Goal: Check status: Check status

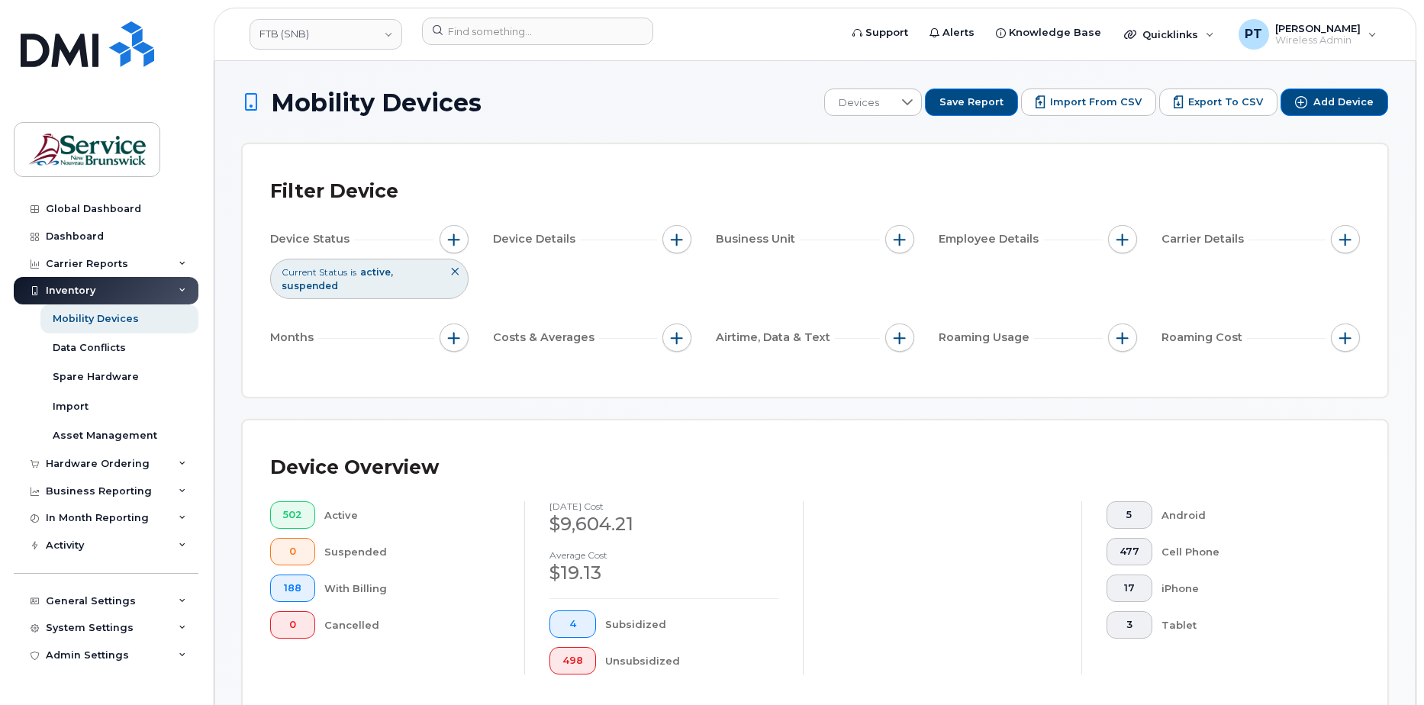
scroll to position [534, 0]
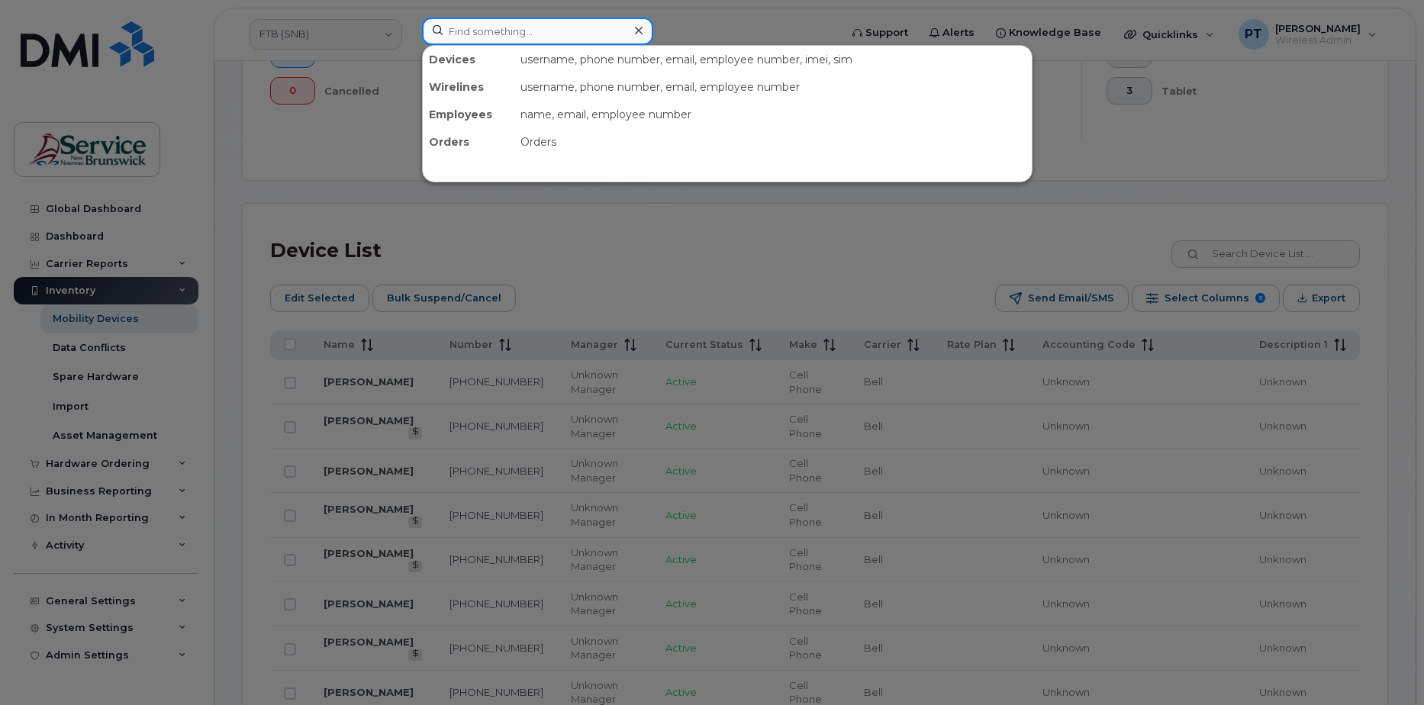
click at [497, 26] on input at bounding box center [537, 31] width 231 height 27
click at [710, 31] on div at bounding box center [712, 352] width 1424 height 705
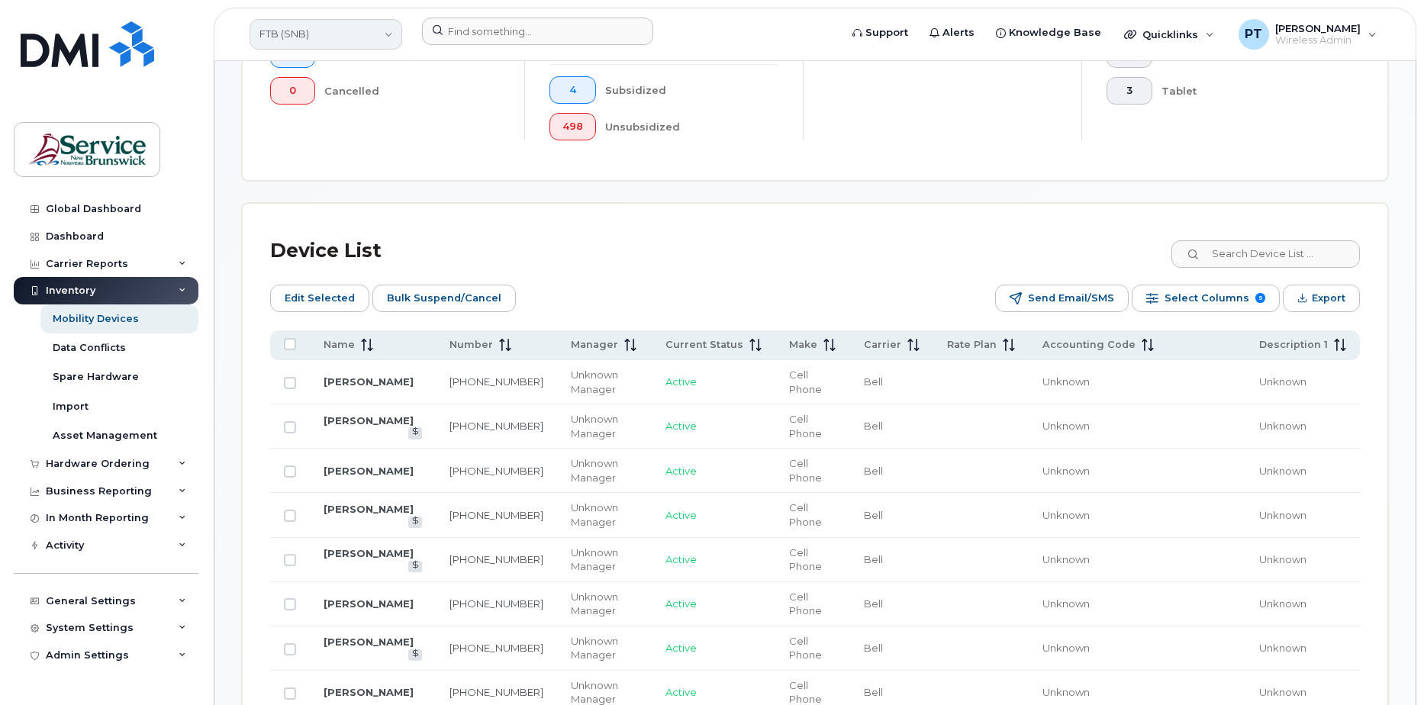
click at [347, 36] on link "FTB (SNB)" at bounding box center [325, 34] width 153 height 31
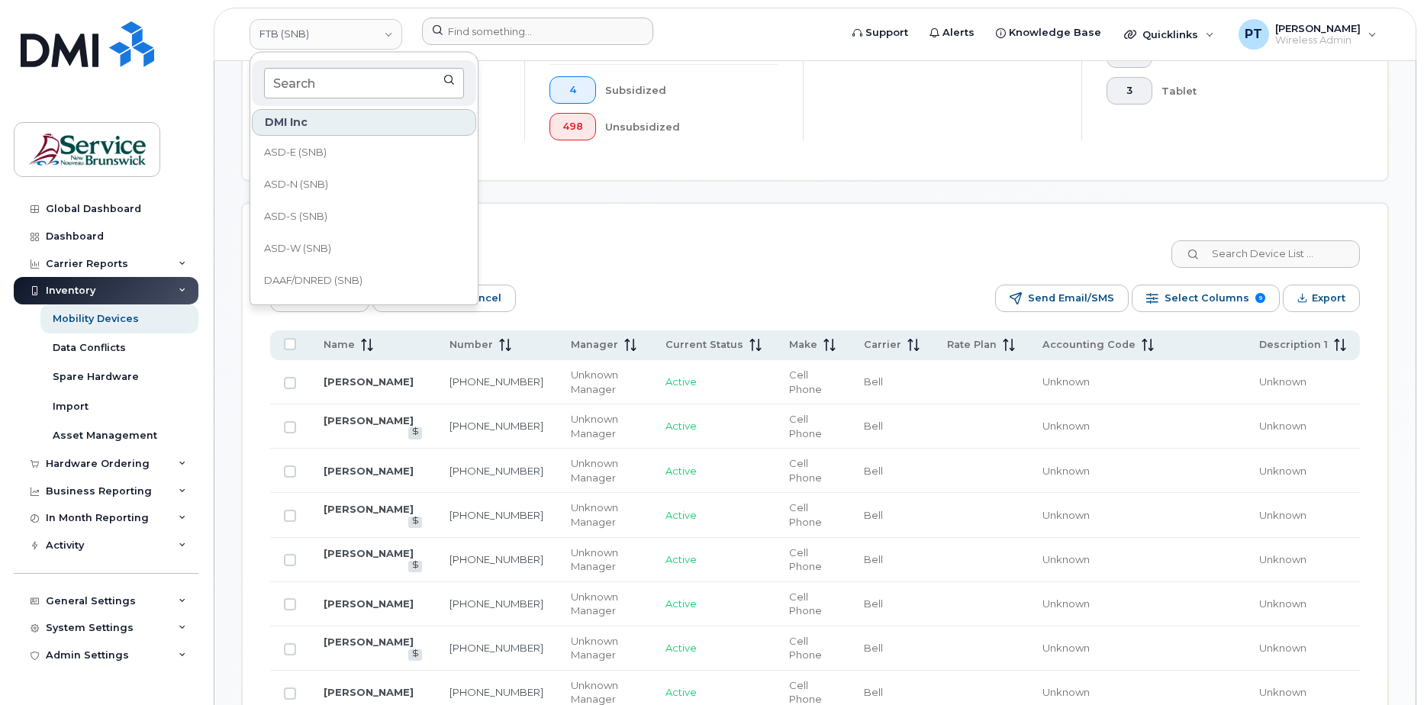
click at [329, 83] on input at bounding box center [364, 83] width 200 height 31
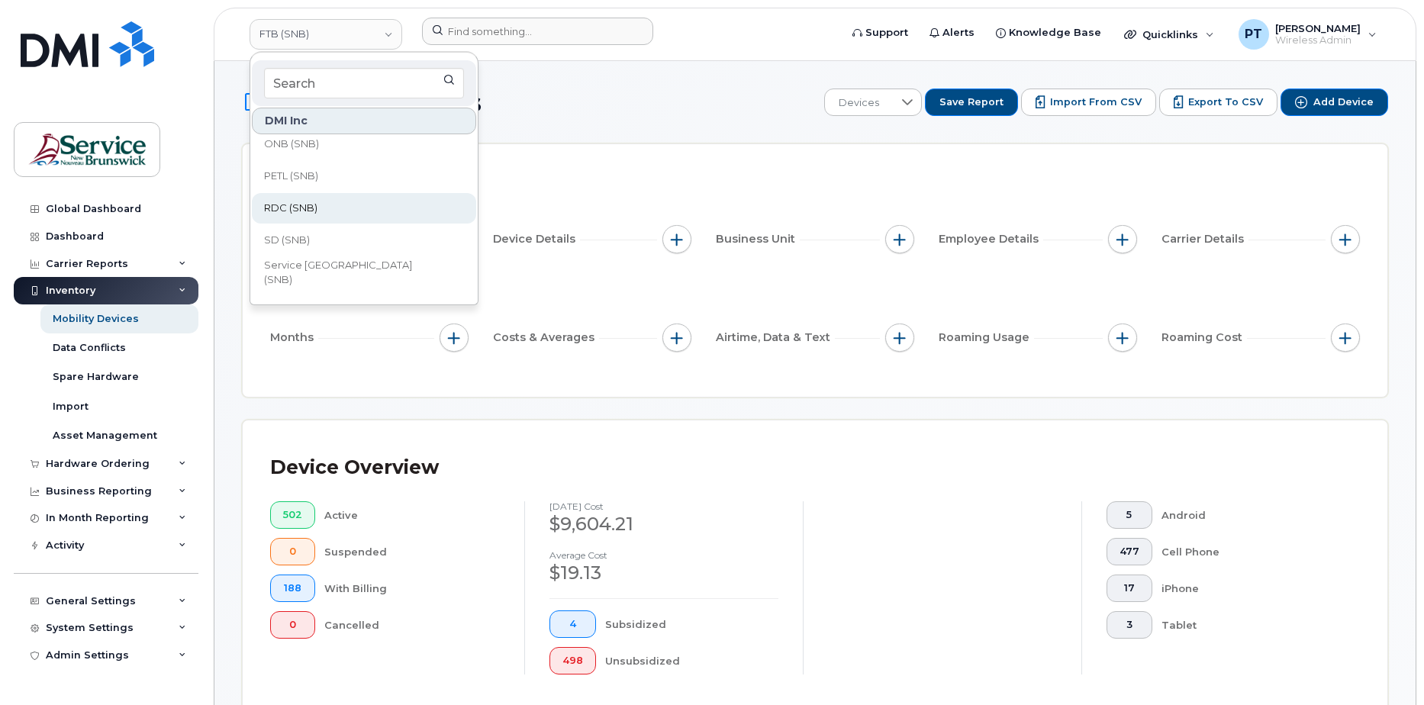
scroll to position [687, 0]
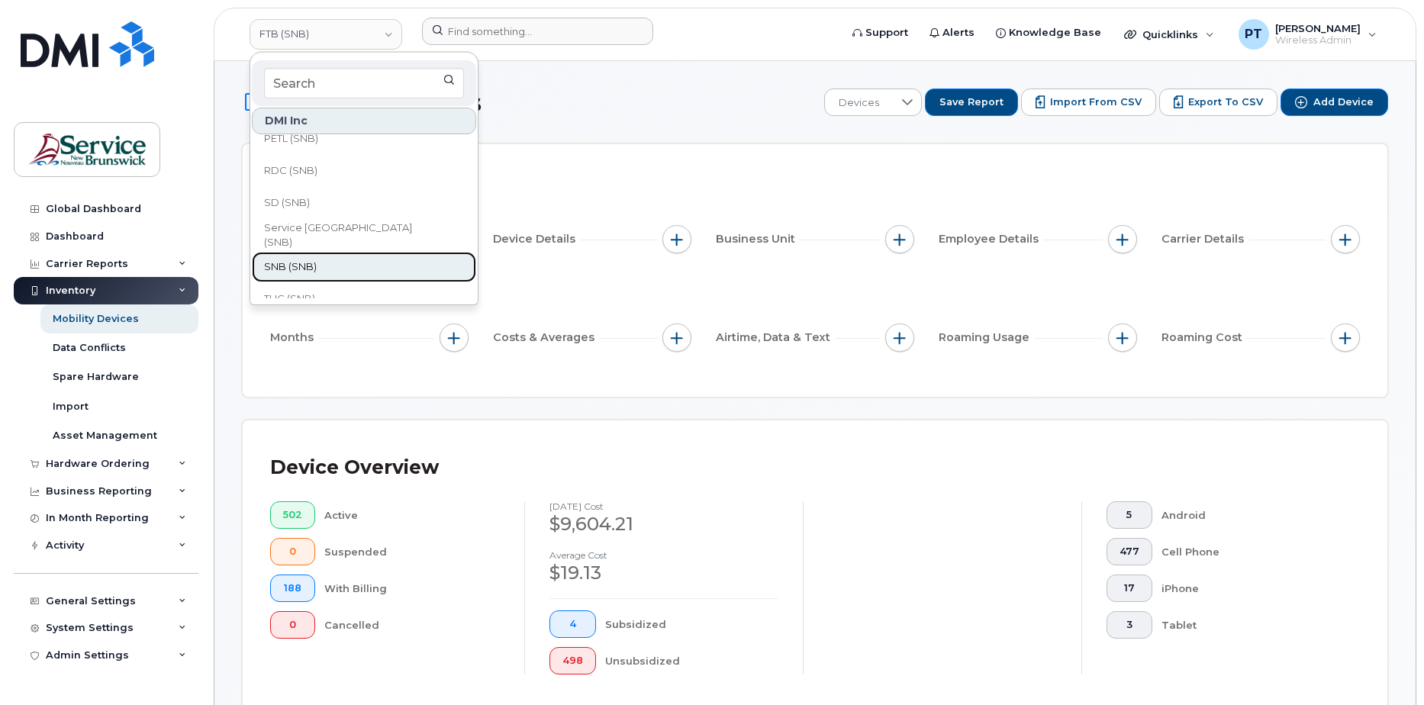
click at [295, 267] on span "SNB (SNB)" at bounding box center [290, 266] width 53 height 15
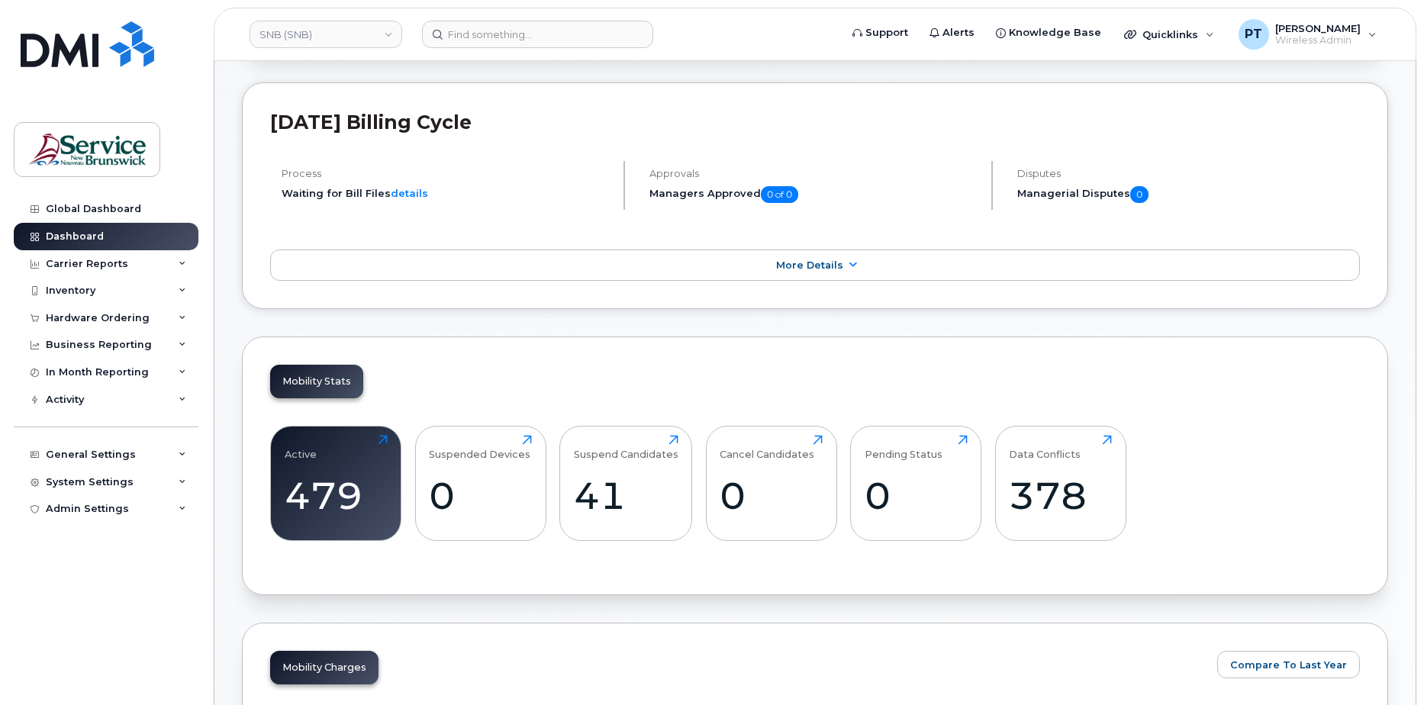
scroll to position [153, 0]
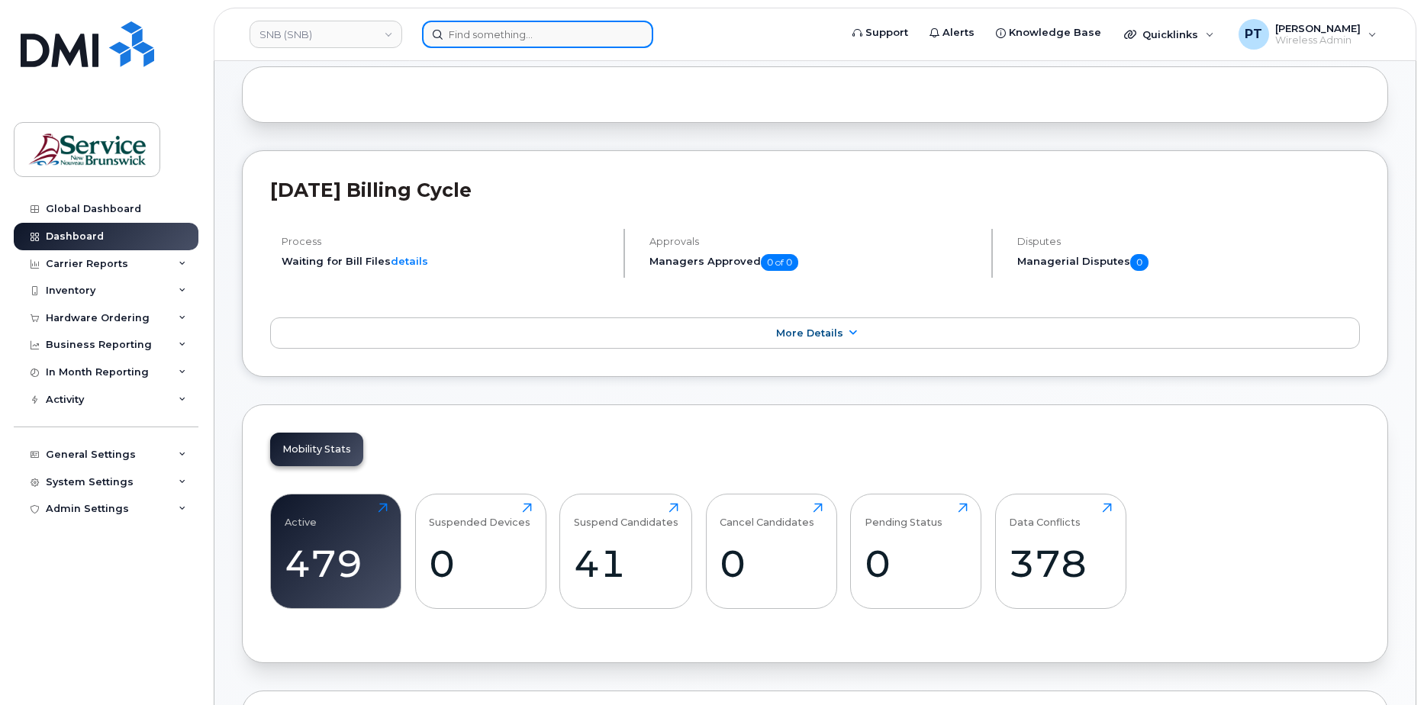
click at [464, 30] on input at bounding box center [537, 34] width 231 height 27
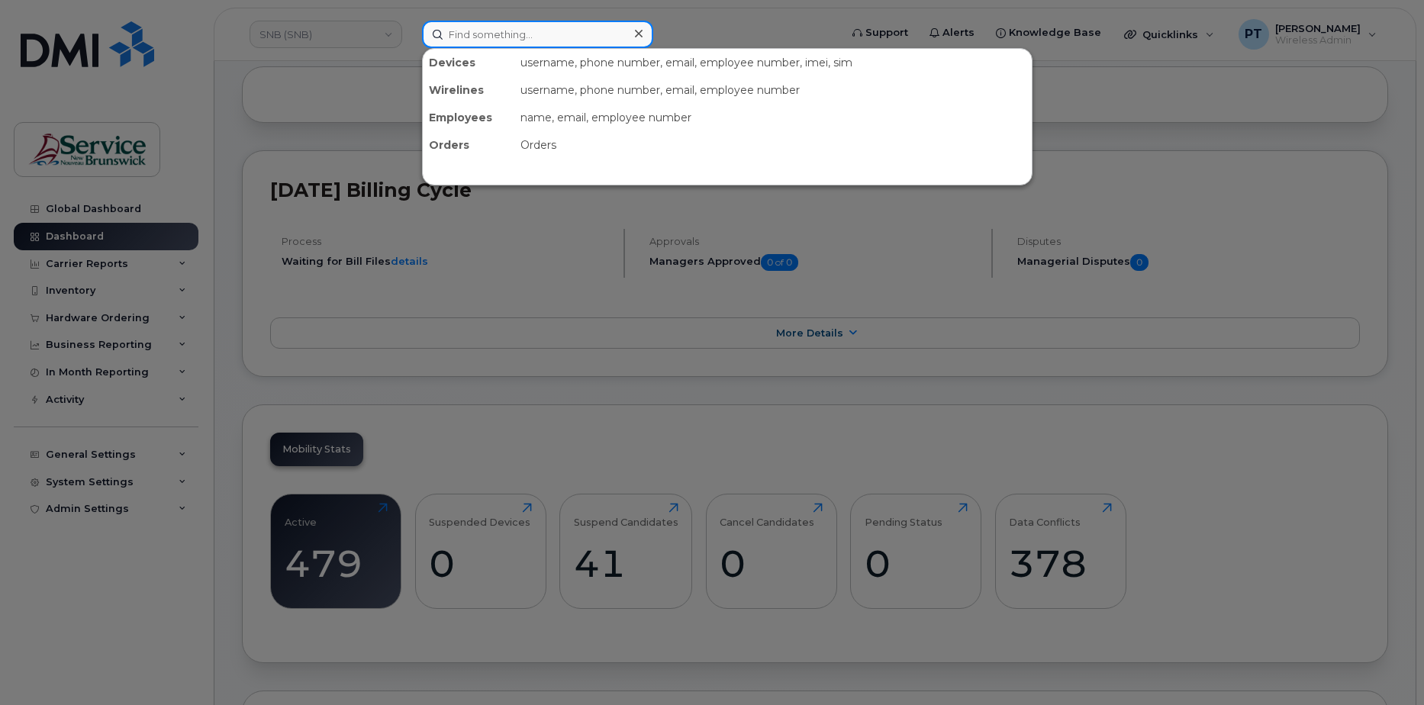
click at [462, 36] on input at bounding box center [537, 34] width 231 height 27
click at [488, 37] on input at bounding box center [537, 34] width 231 height 27
drag, startPoint x: 482, startPoint y: 34, endPoint x: 506, endPoint y: 51, distance: 29.0
click at [485, 34] on input at bounding box center [537, 34] width 231 height 27
paste input "506 233-2065"
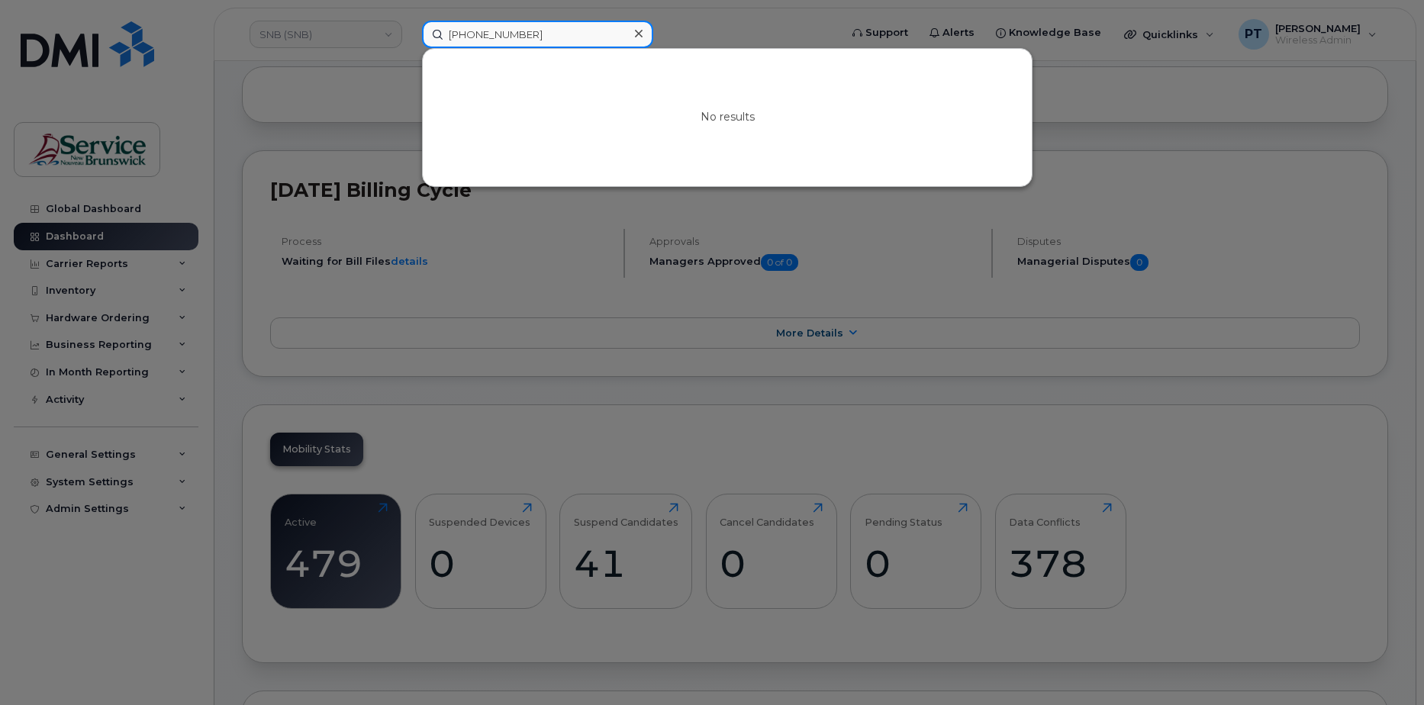
click at [541, 36] on input "506 233-2065" at bounding box center [537, 34] width 231 height 27
click at [498, 33] on input "506 233-2065" at bounding box center [537, 34] width 231 height 27
click at [471, 35] on input "506 2332065" at bounding box center [537, 34] width 231 height 27
click at [559, 32] on input "5062332065" at bounding box center [537, 34] width 231 height 27
click at [468, 31] on input "5062332065" at bounding box center [537, 34] width 231 height 27
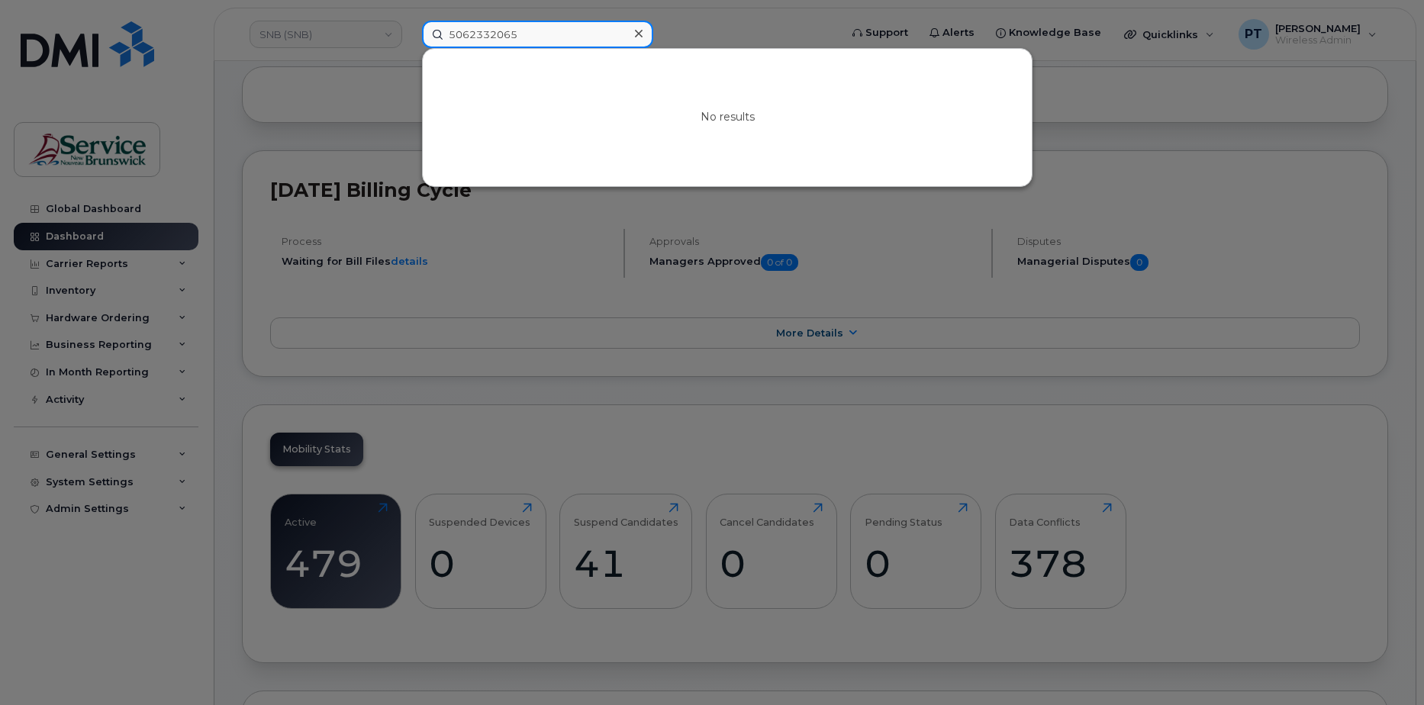
drag, startPoint x: 526, startPoint y: 38, endPoint x: 403, endPoint y: 29, distance: 123.2
click at [410, 29] on div "5062332065 No results" at bounding box center [626, 34] width 432 height 27
type input "5062332065"
click at [381, 43] on div at bounding box center [712, 352] width 1424 height 705
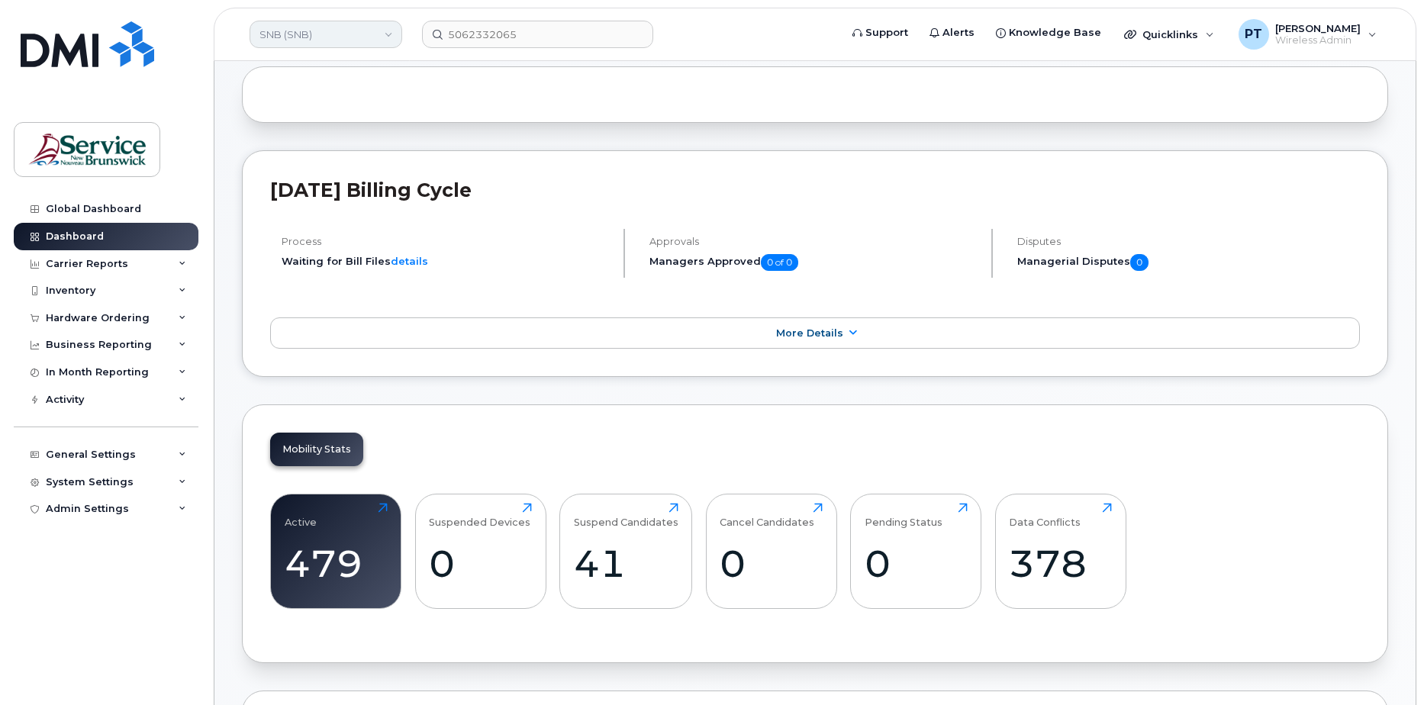
click at [391, 30] on link "SNB (SNB)" at bounding box center [325, 34] width 153 height 27
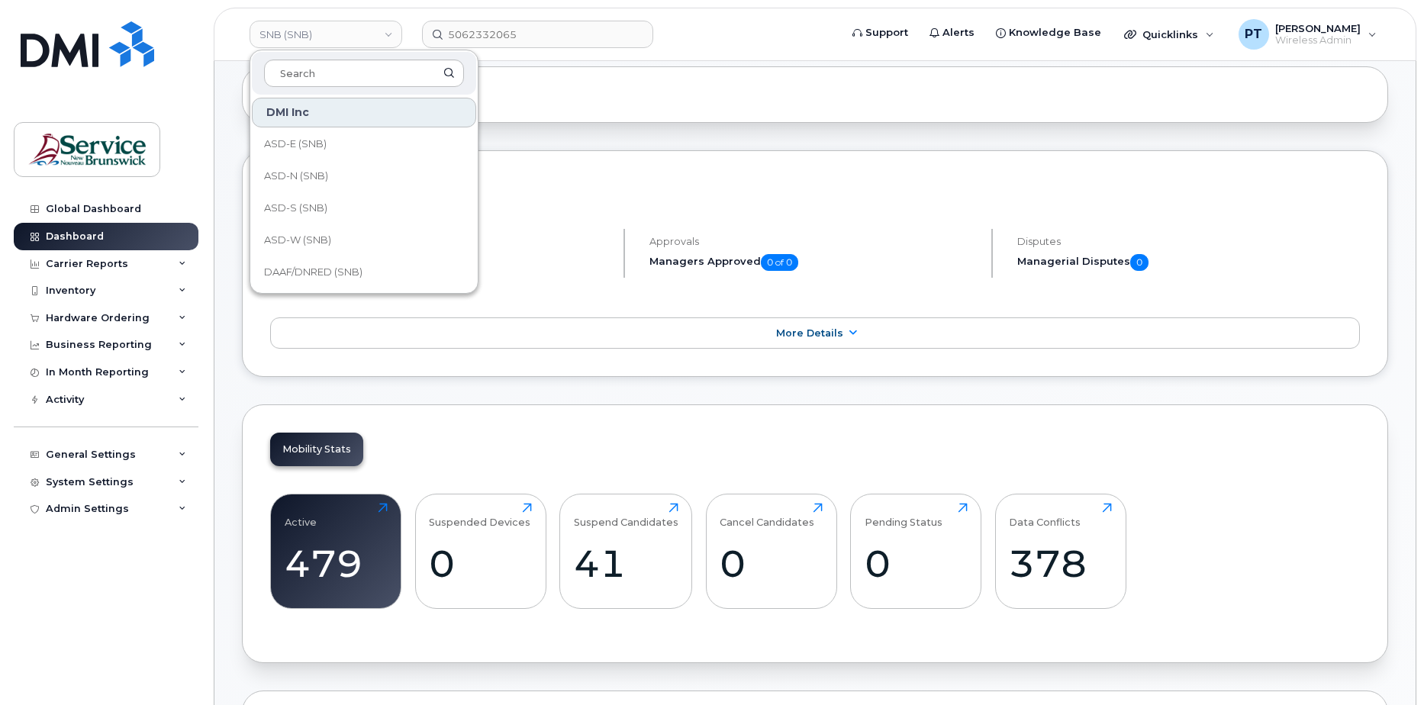
scroll to position [0, 0]
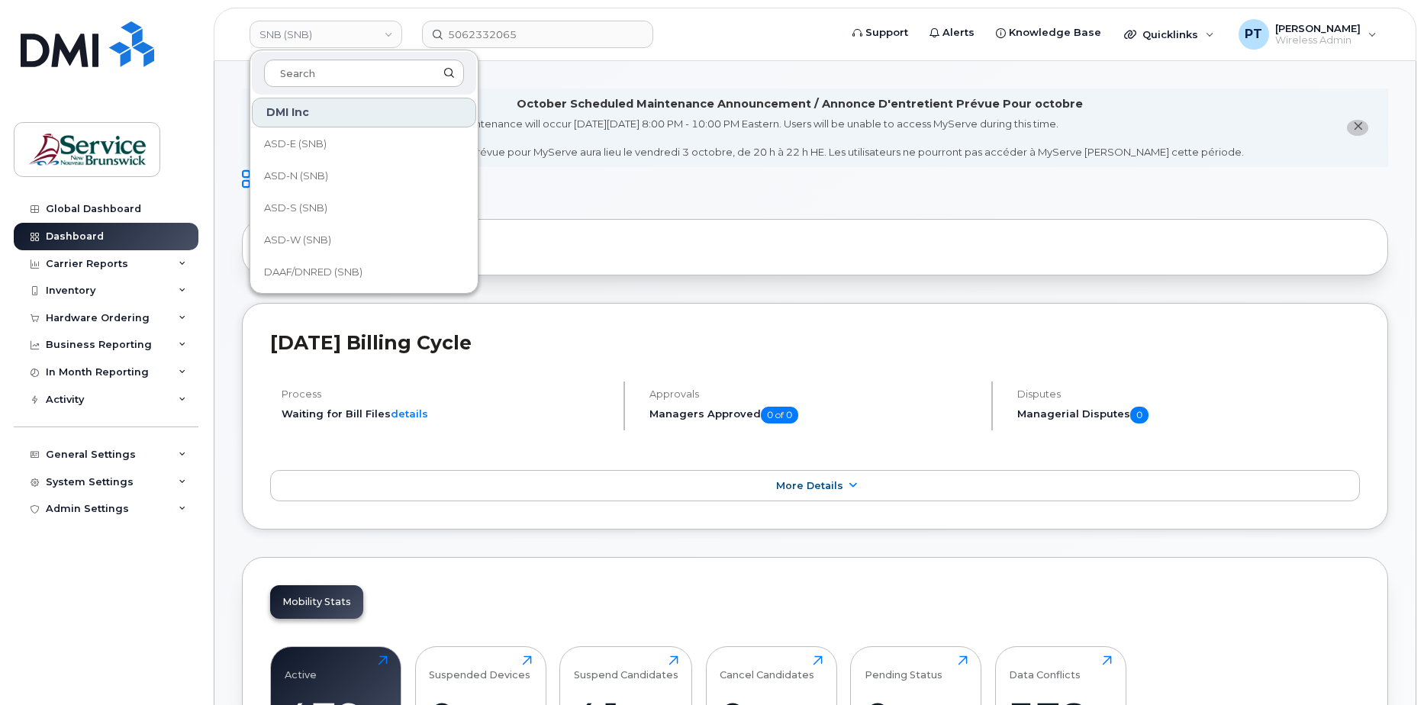
click at [309, 115] on div "DMI Inc" at bounding box center [364, 113] width 224 height 30
click at [300, 112] on div "DMI Inc" at bounding box center [364, 113] width 224 height 30
drag, startPoint x: 276, startPoint y: 109, endPoint x: 312, endPoint y: 90, distance: 40.6
click at [301, 95] on div "DMI Inc ASD-E (SNB) ASD-N (SNB) ASD-S (SNB) ASD-W (SNB) DAAF/DNRED (SNB) DH (SN…" at bounding box center [363, 172] width 229 height 244
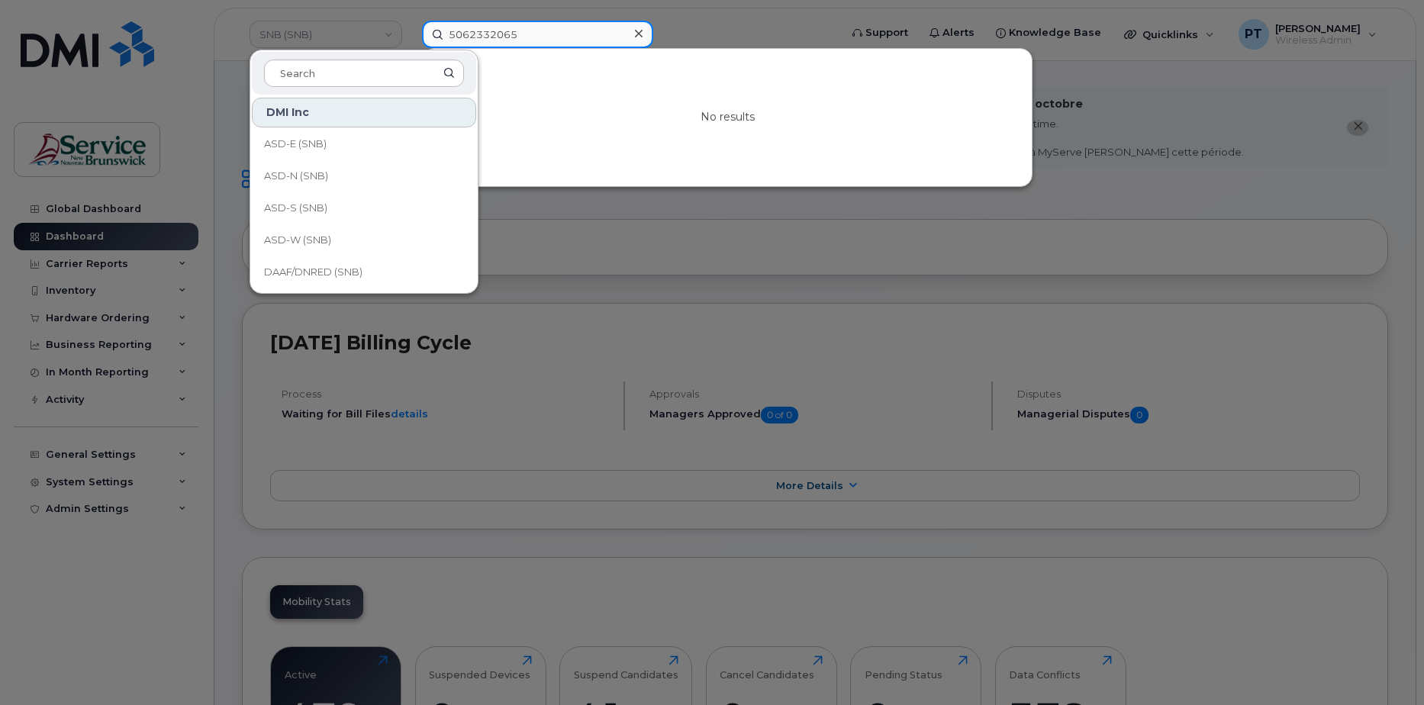
click at [494, 24] on input "5062332065" at bounding box center [537, 34] width 231 height 27
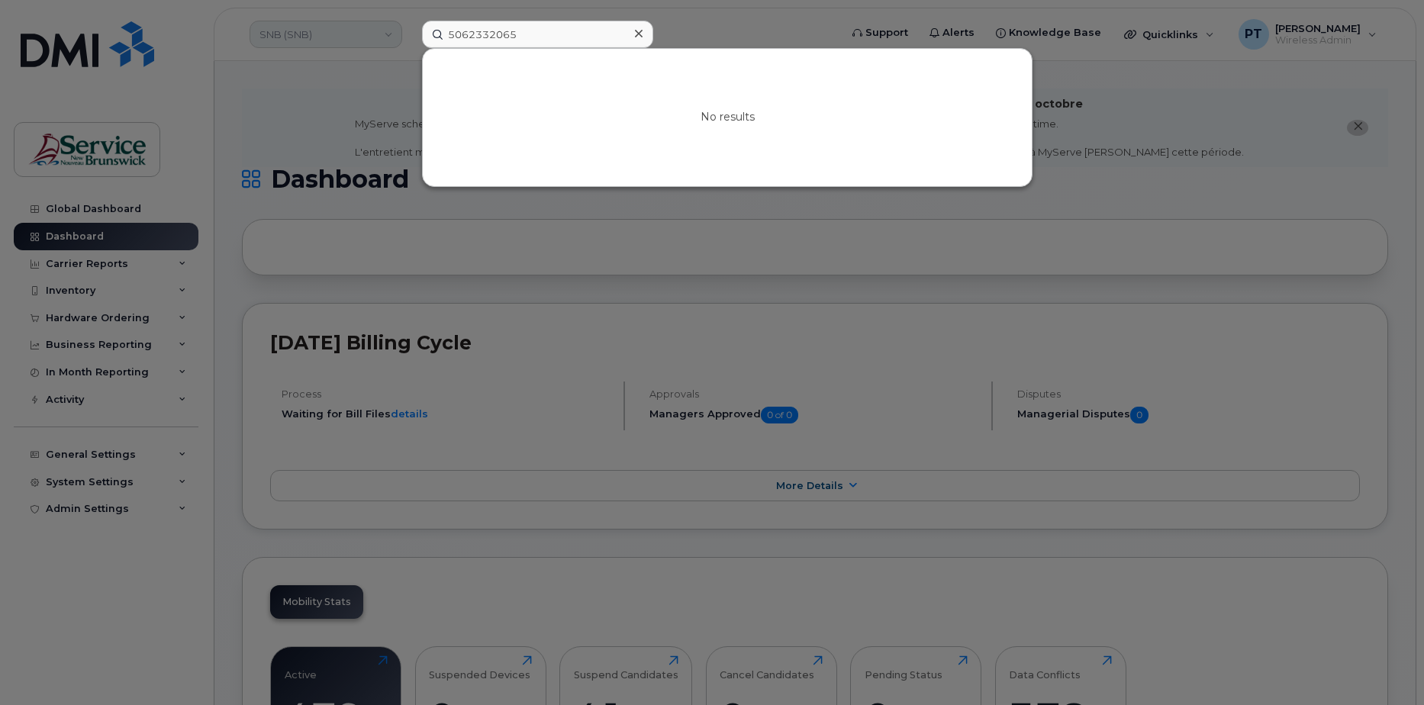
drag, startPoint x: 307, startPoint y: 46, endPoint x: 332, endPoint y: 46, distance: 25.2
click at [313, 46] on div at bounding box center [712, 352] width 1424 height 705
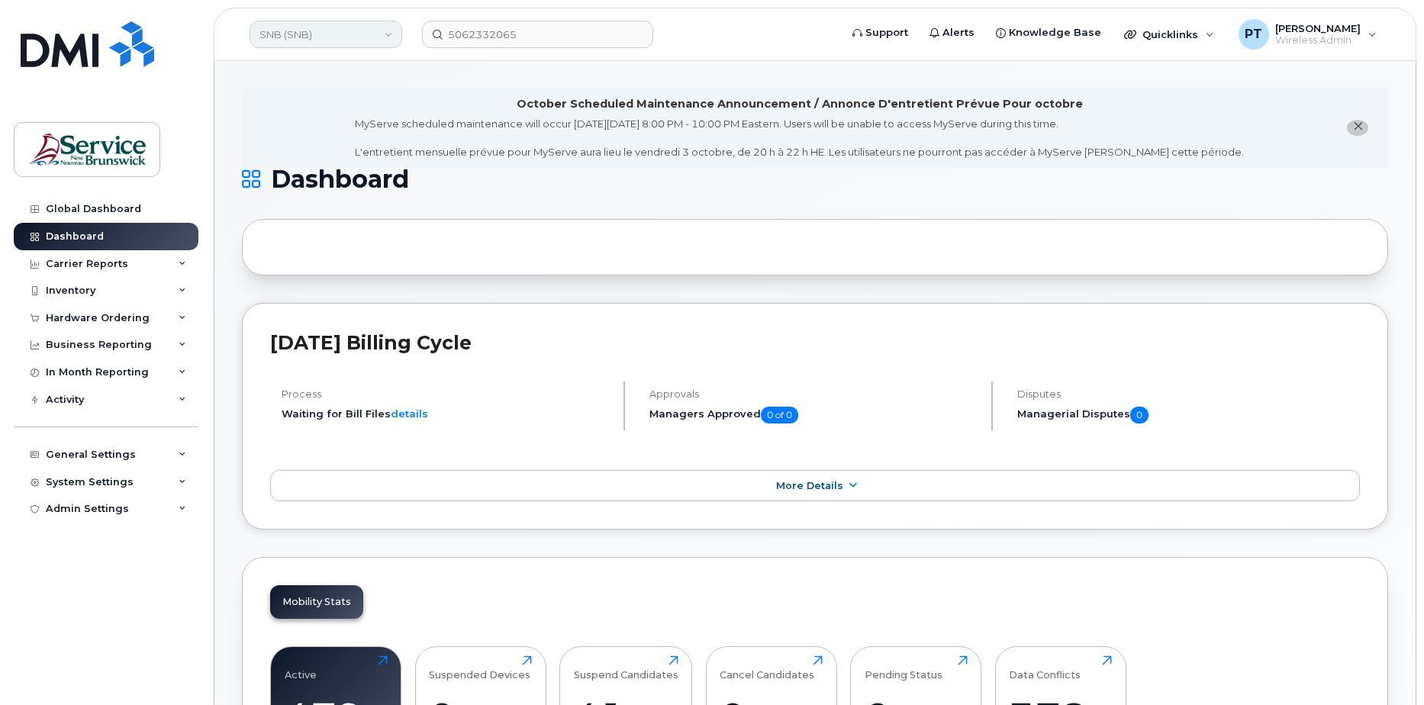
click at [388, 37] on link "SNB (SNB)" at bounding box center [325, 34] width 153 height 27
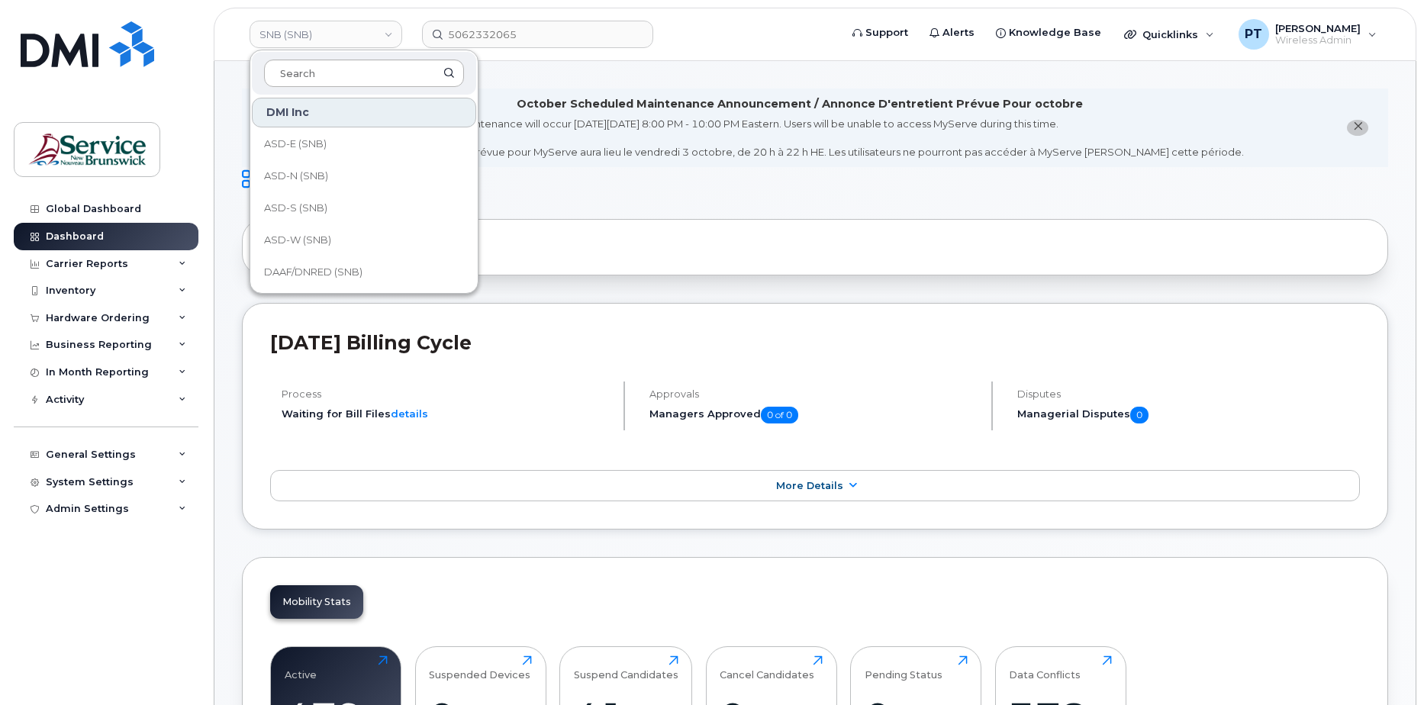
click at [332, 80] on input at bounding box center [364, 73] width 200 height 27
click at [331, 74] on input at bounding box center [364, 73] width 200 height 27
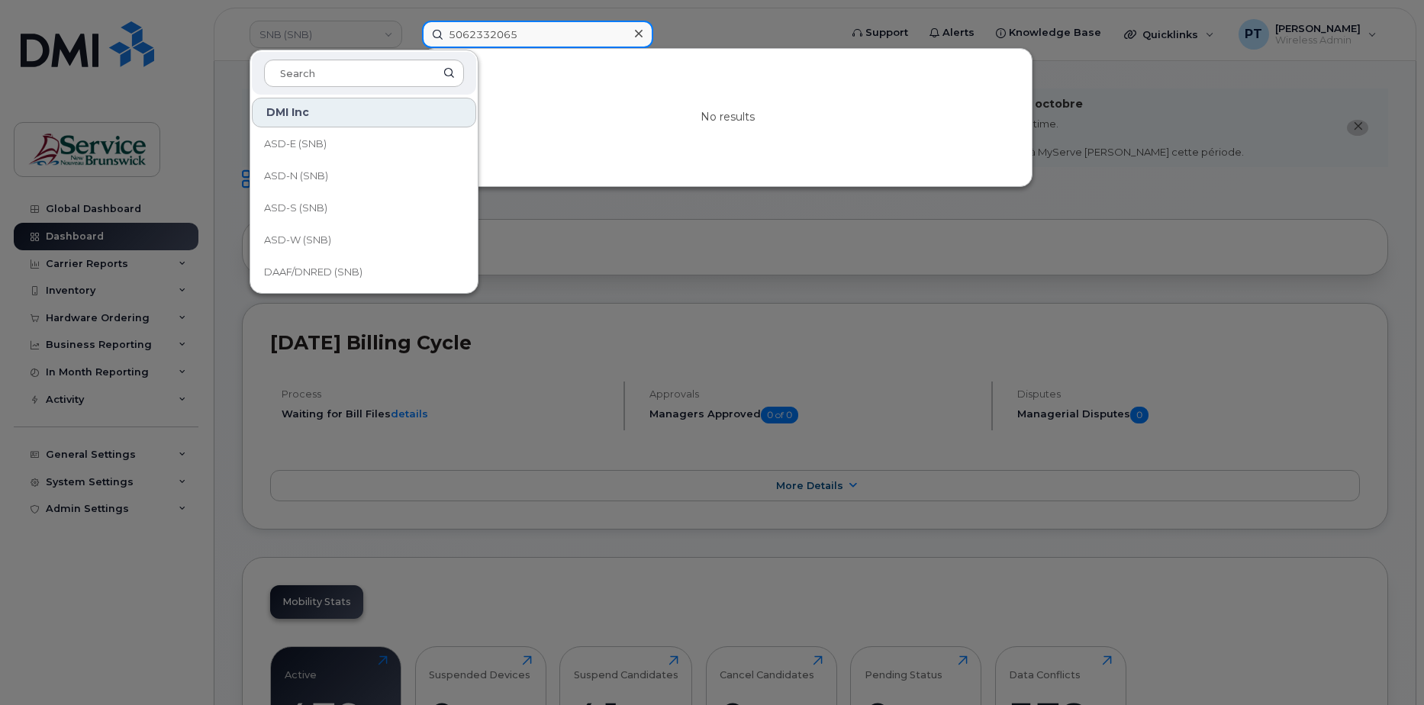
click at [533, 29] on input "5062332065" at bounding box center [537, 34] width 231 height 27
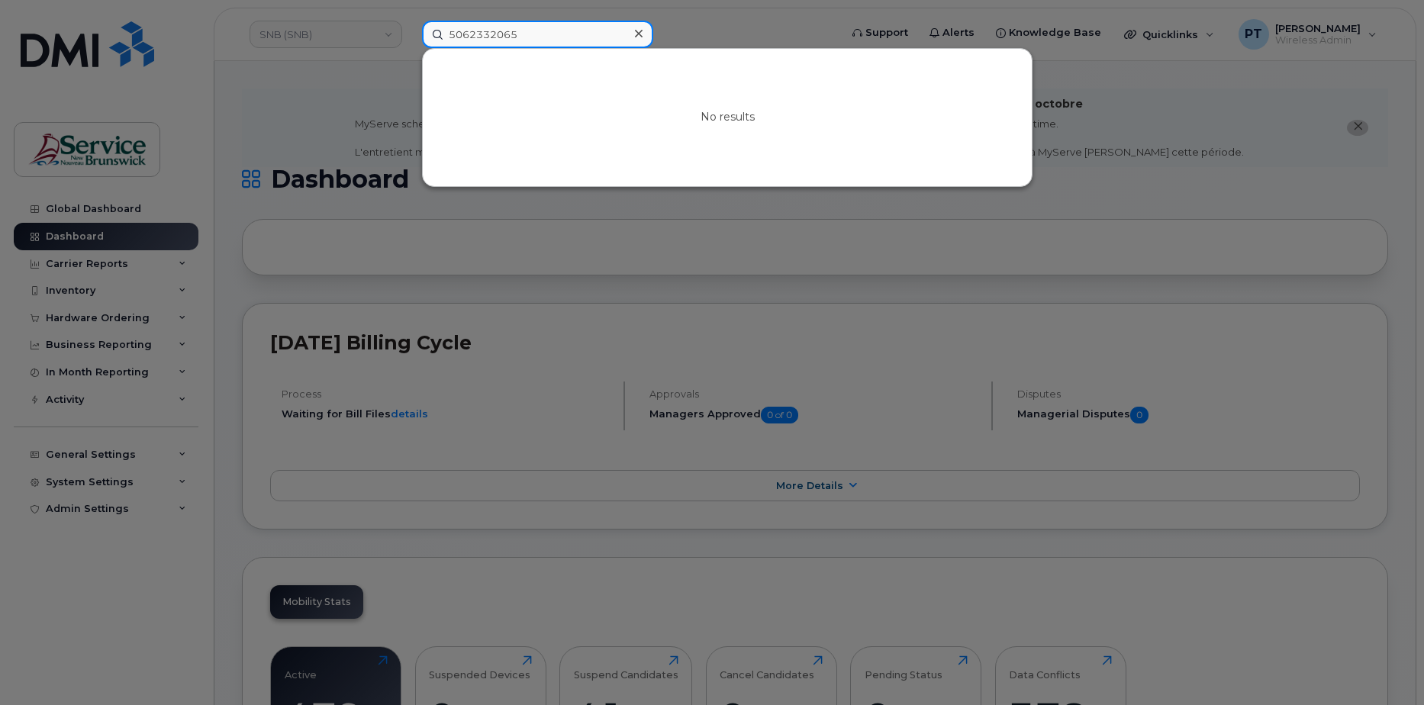
drag, startPoint x: 533, startPoint y: 31, endPoint x: 414, endPoint y: 13, distance: 120.3
click at [414, 21] on div "5062332065 No results" at bounding box center [626, 34] width 432 height 27
click at [324, 34] on div at bounding box center [712, 352] width 1424 height 705
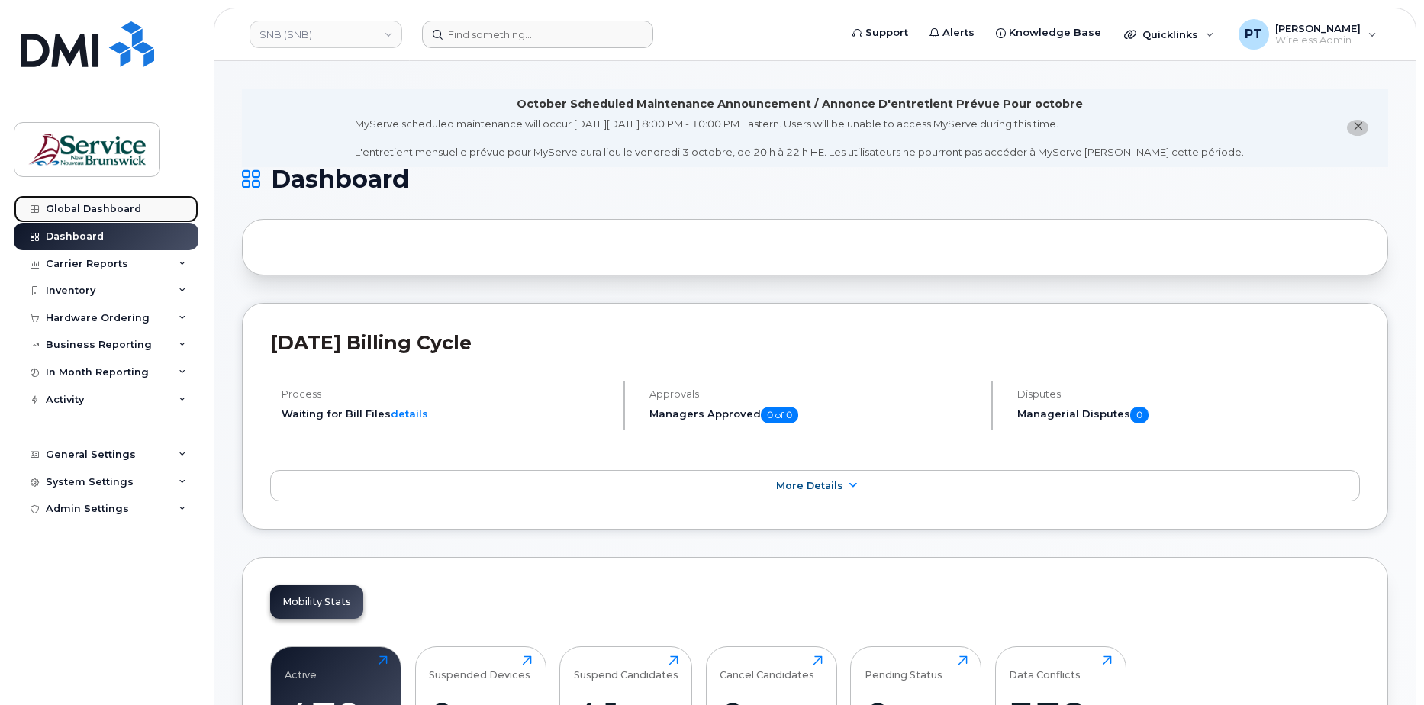
click at [111, 212] on div "Global Dashboard" at bounding box center [93, 209] width 95 height 12
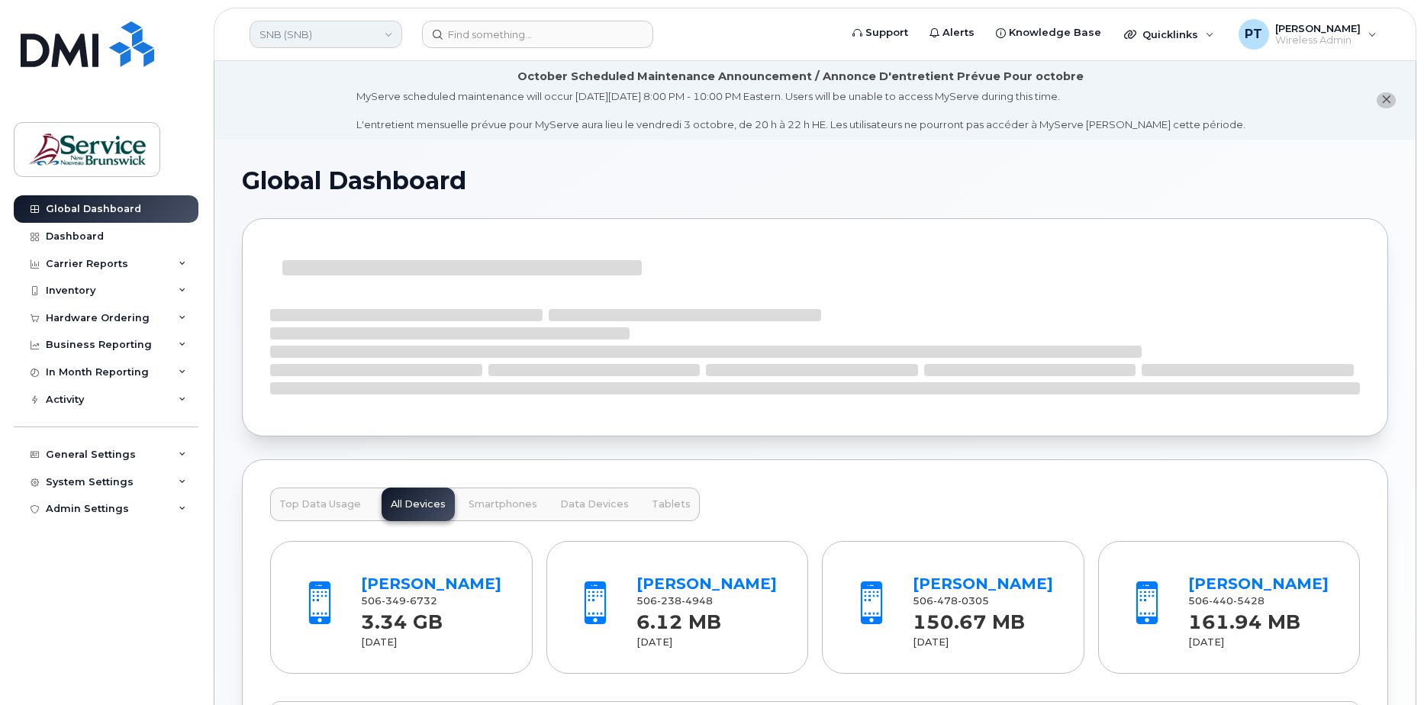
click at [392, 33] on link "SNB (SNB)" at bounding box center [325, 34] width 153 height 27
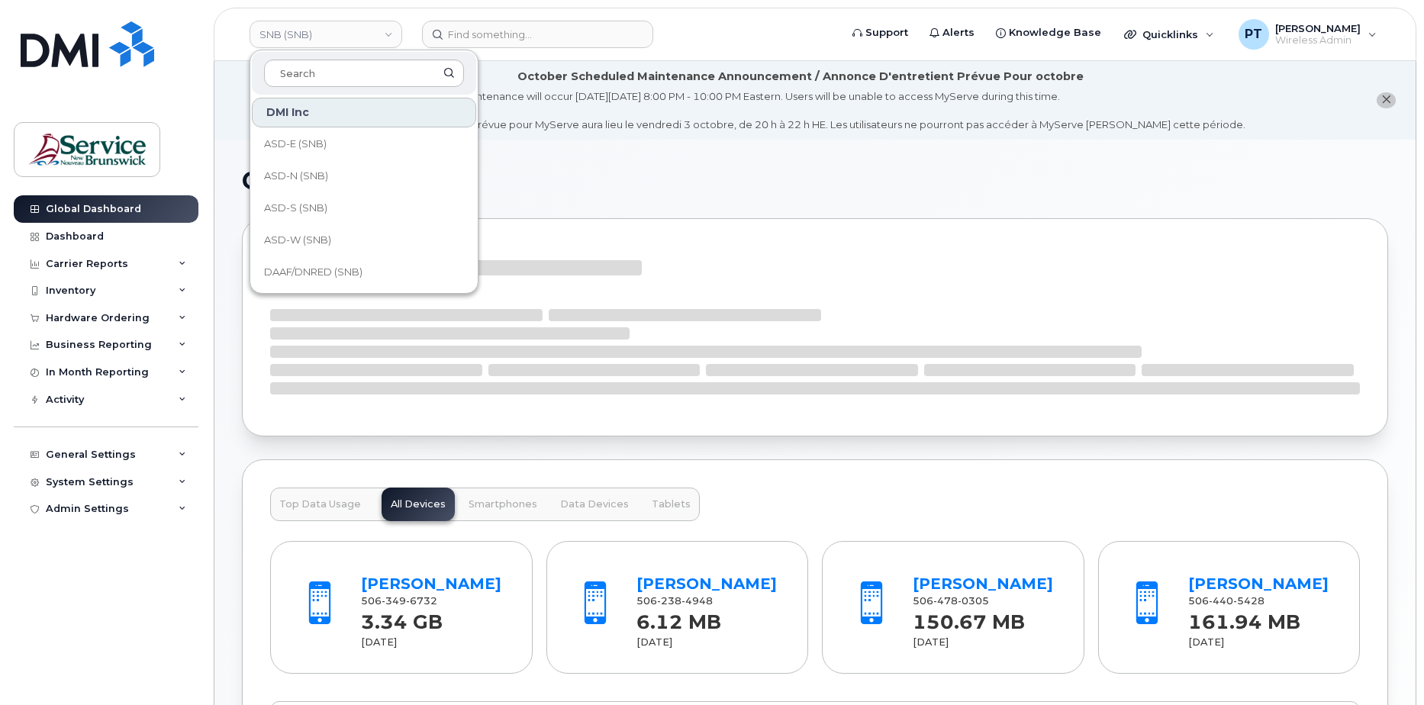
click at [42, 606] on div "Global Dashboard Dashboard Carrier Reports Monthly Billing Data Daily Data Pool…" at bounding box center [108, 438] width 188 height 487
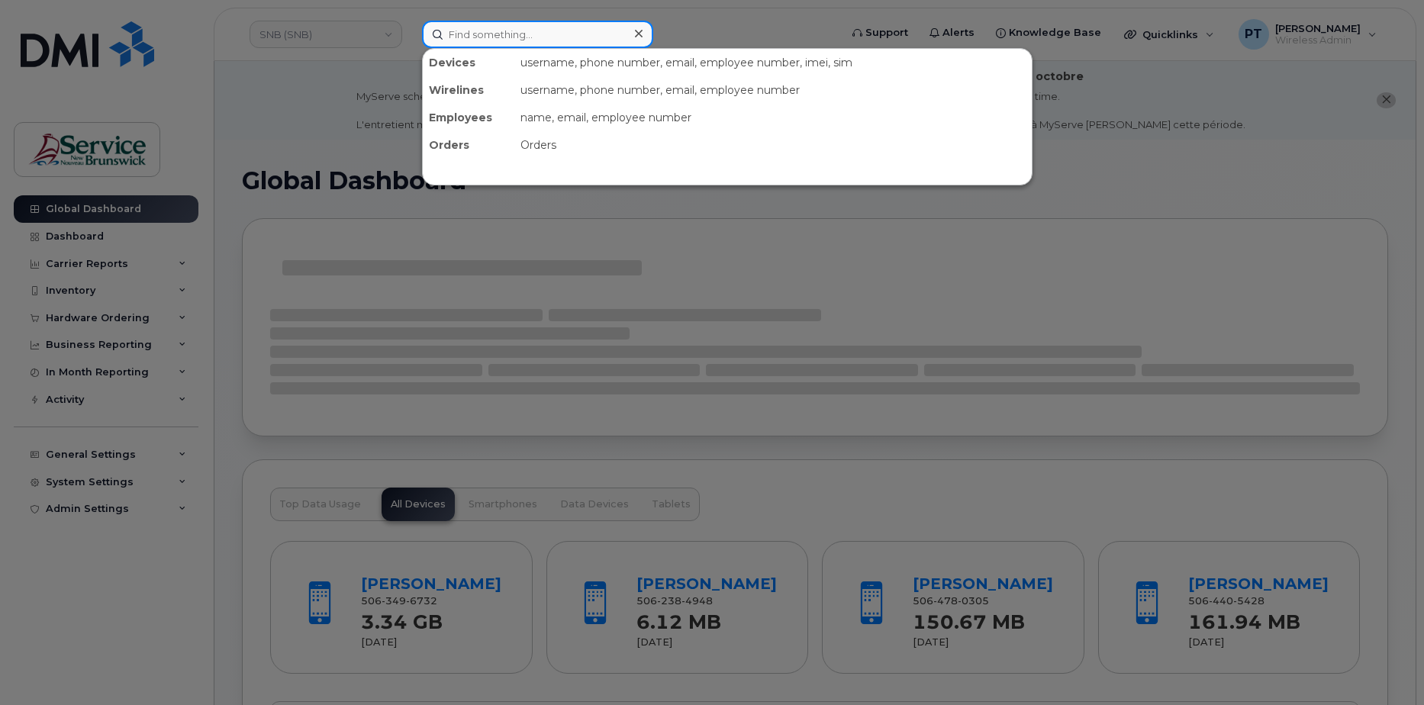
click at [524, 36] on input at bounding box center [537, 34] width 231 height 27
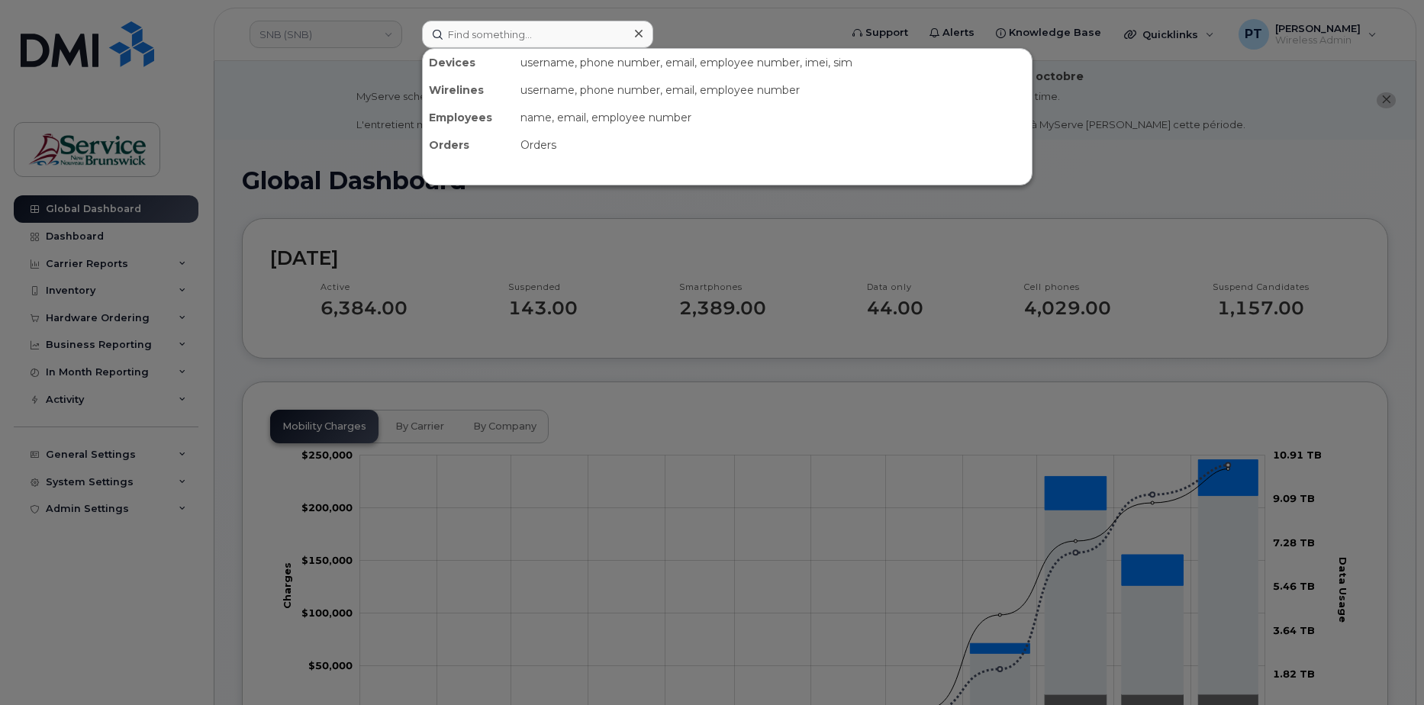
click at [257, 130] on div at bounding box center [712, 352] width 1424 height 705
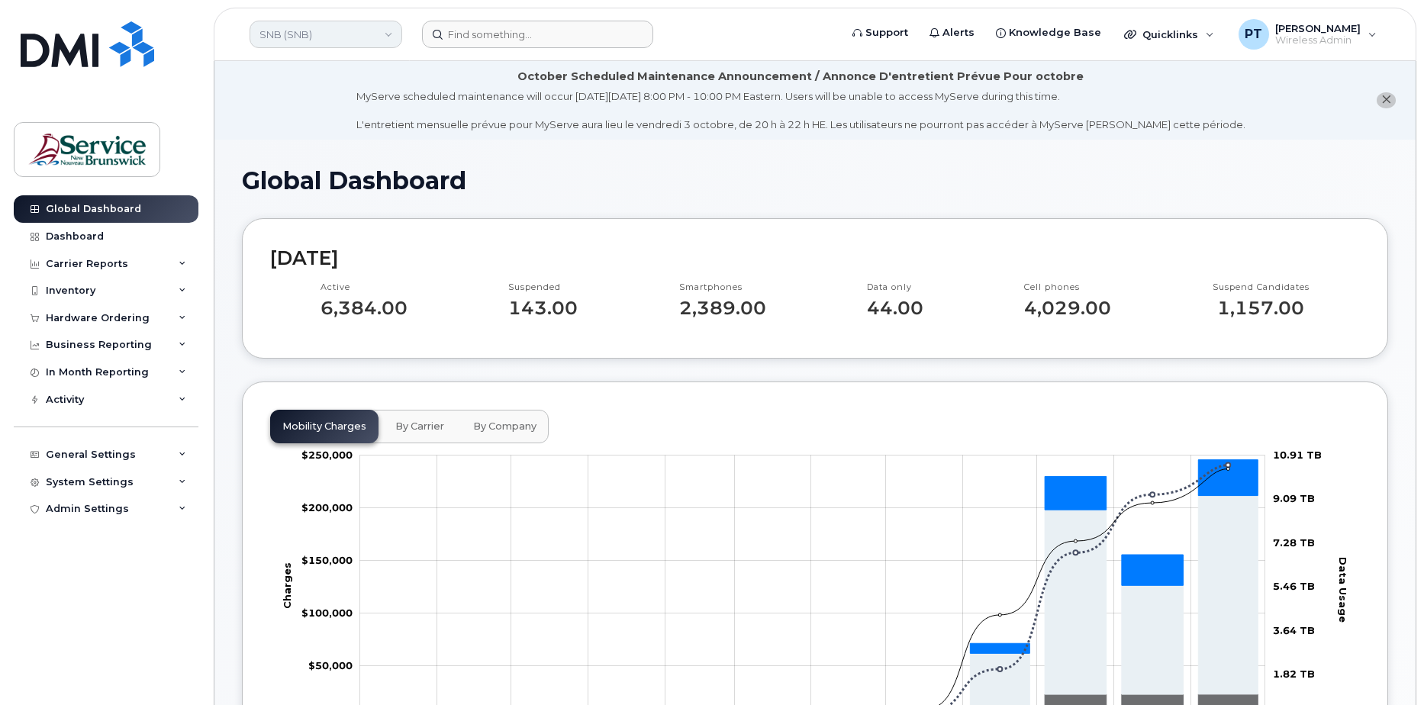
click at [381, 28] on link "SNB (SNB)" at bounding box center [325, 34] width 153 height 27
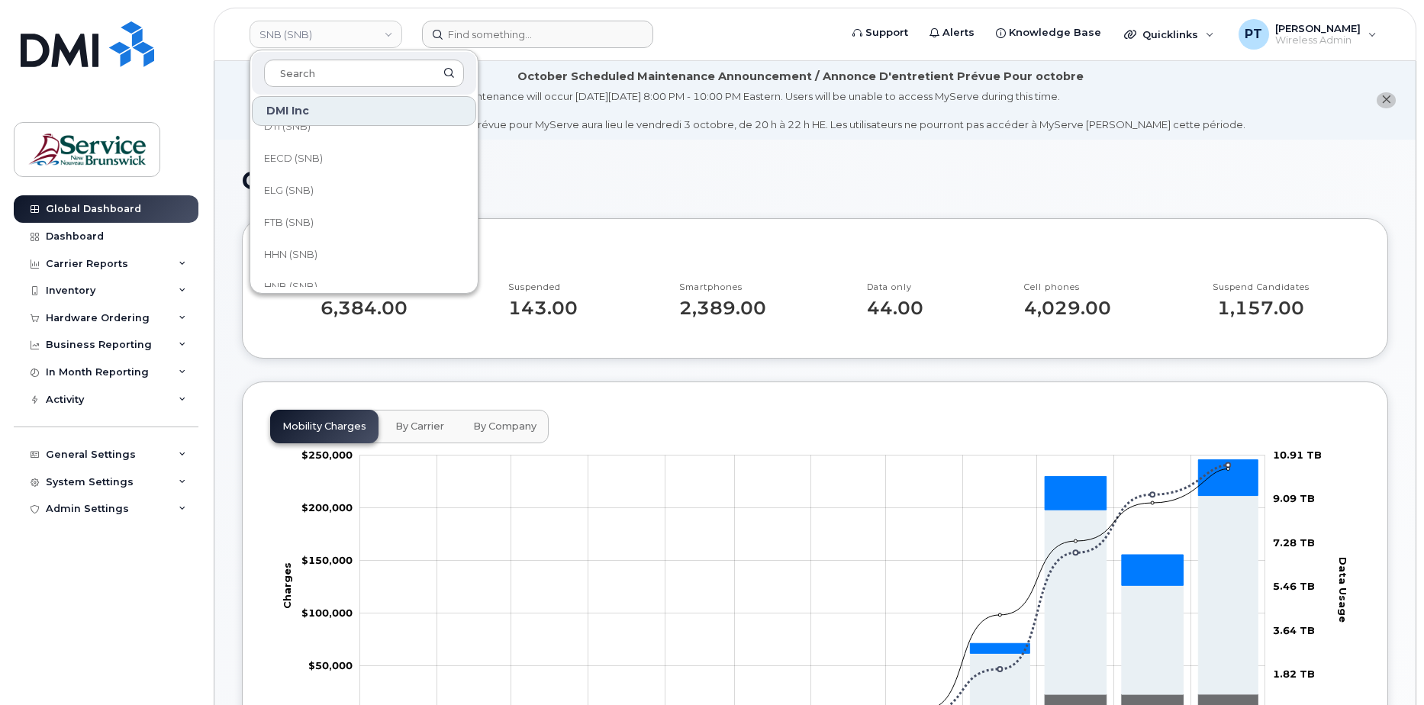
scroll to position [305, 0]
click at [352, 76] on input at bounding box center [364, 73] width 200 height 27
click at [355, 74] on input at bounding box center [364, 73] width 200 height 27
click at [324, 110] on div "DMI Inc" at bounding box center [364, 111] width 224 height 30
drag, startPoint x: 278, startPoint y: 121, endPoint x: 277, endPoint y: 113, distance: 7.7
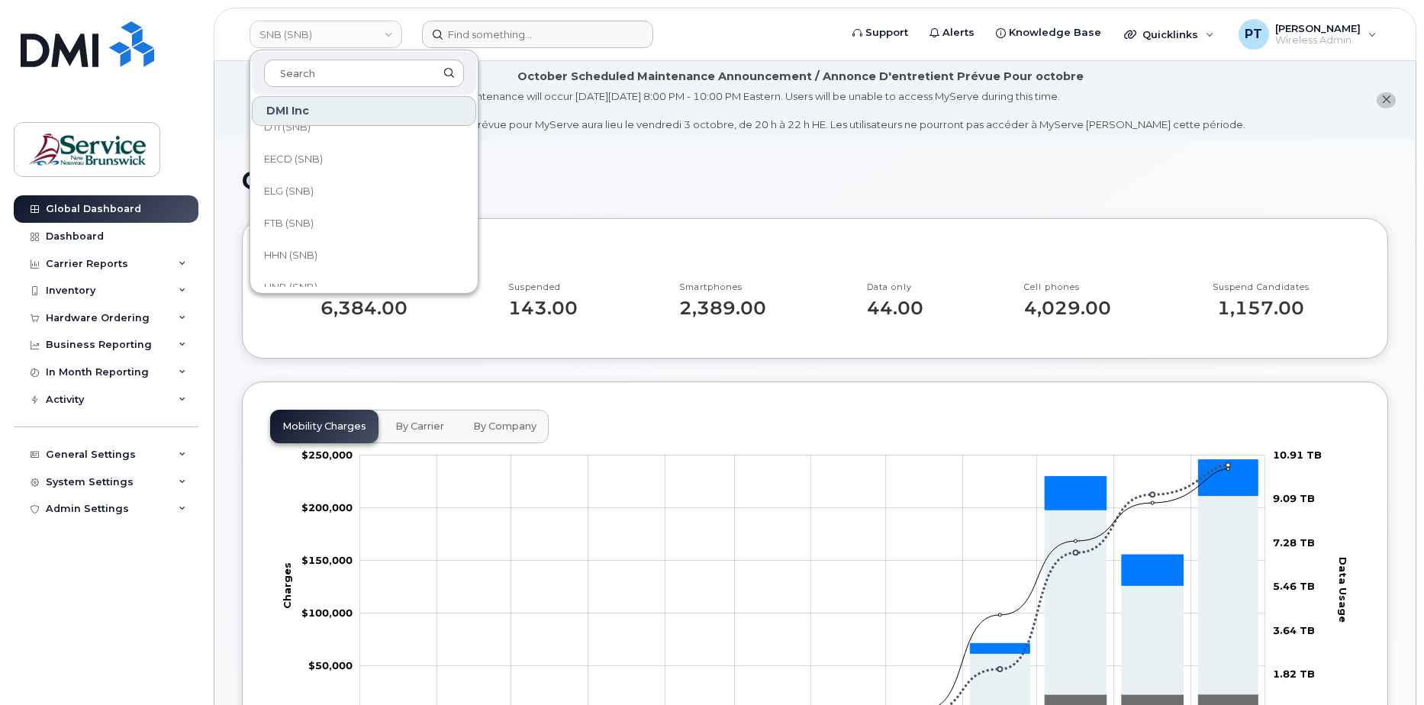
click at [277, 116] on div "DMI Inc" at bounding box center [364, 111] width 224 height 30
click at [635, 135] on li "October Scheduled Maintenance Announcement / Annonce D'entretient Prévue Pour o…" at bounding box center [814, 100] width 1201 height 79
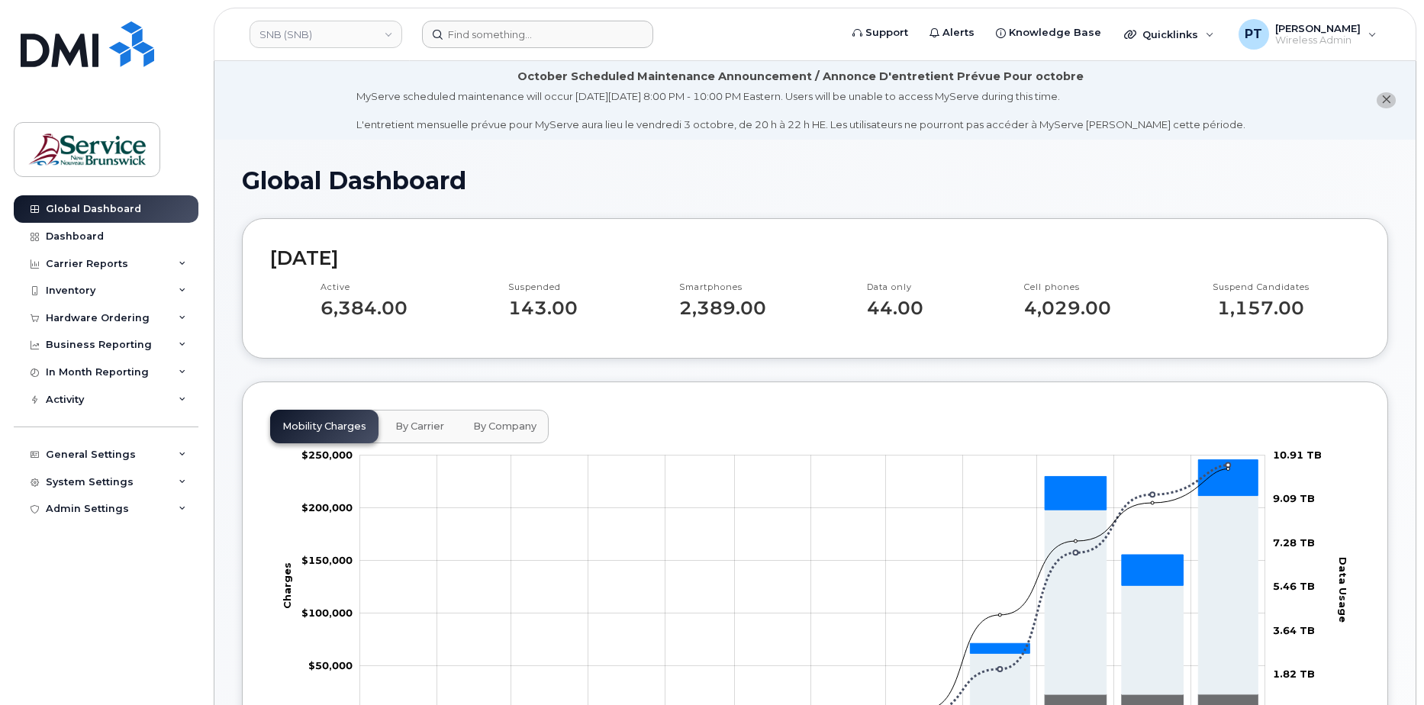
drag, startPoint x: 256, startPoint y: 97, endPoint x: 278, endPoint y: 90, distance: 23.2
click at [272, 92] on li "October Scheduled Maintenance Announcement / Annonce D'entretient Prévue Pour o…" at bounding box center [814, 100] width 1201 height 79
click at [1391, 99] on button "close notification" at bounding box center [1385, 100] width 19 height 16
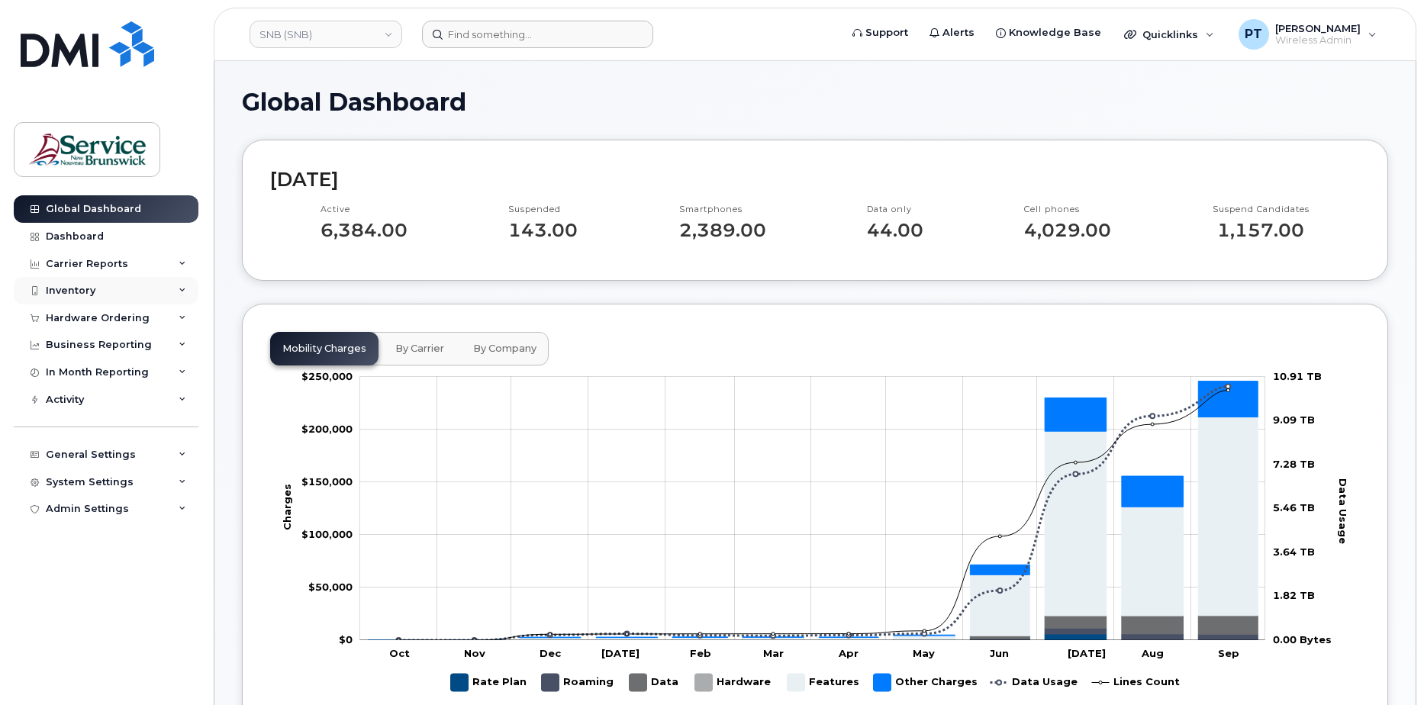
click at [177, 292] on div "Inventory" at bounding box center [106, 290] width 185 height 27
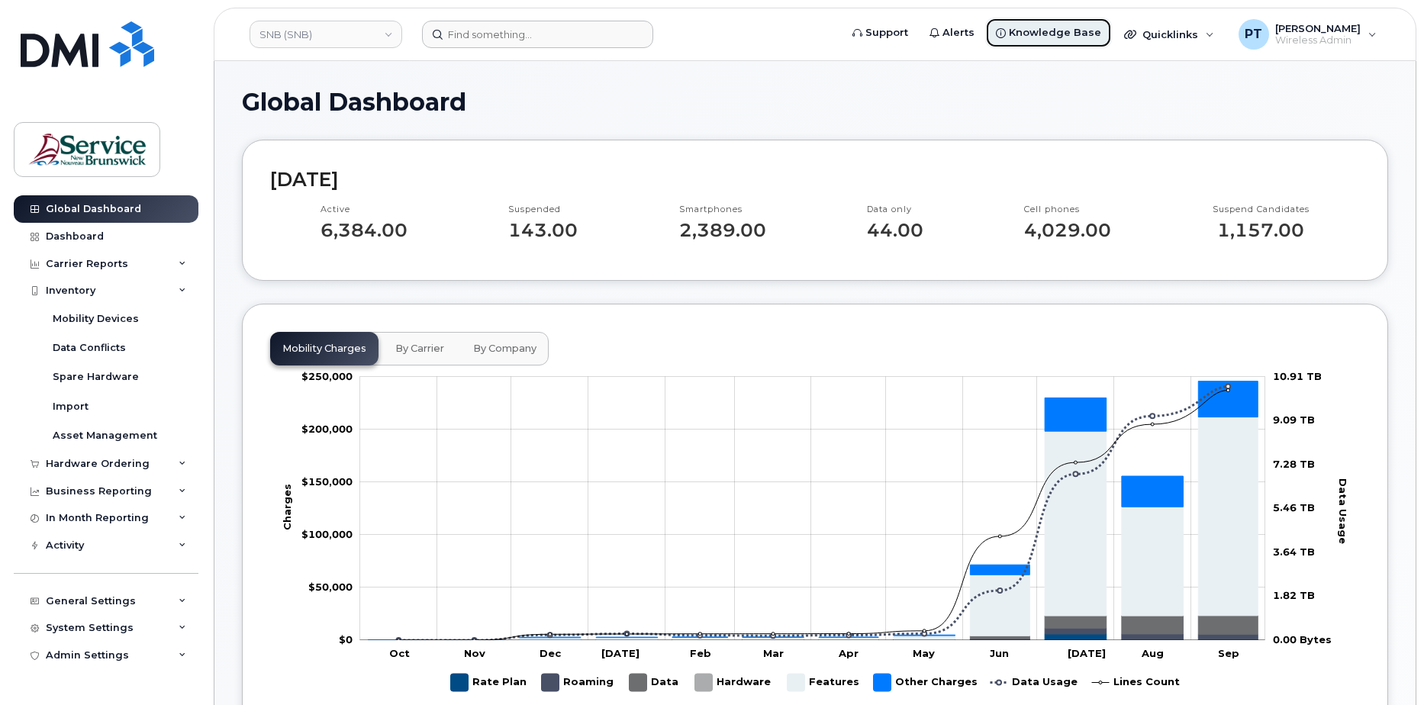
click at [1079, 27] on span "Knowledge Base" at bounding box center [1055, 32] width 92 height 15
click at [124, 468] on div "Hardware Ordering" at bounding box center [98, 464] width 104 height 12
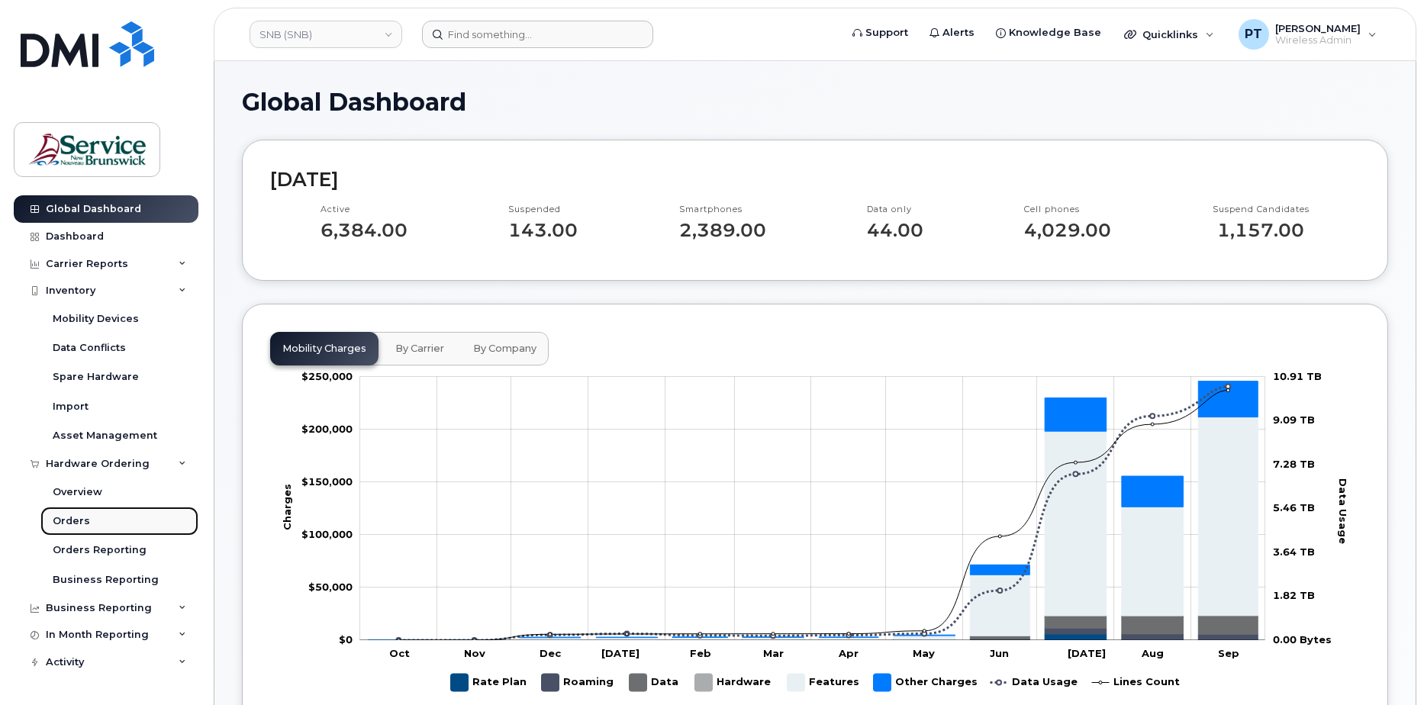
click at [92, 520] on link "Orders" at bounding box center [119, 521] width 158 height 29
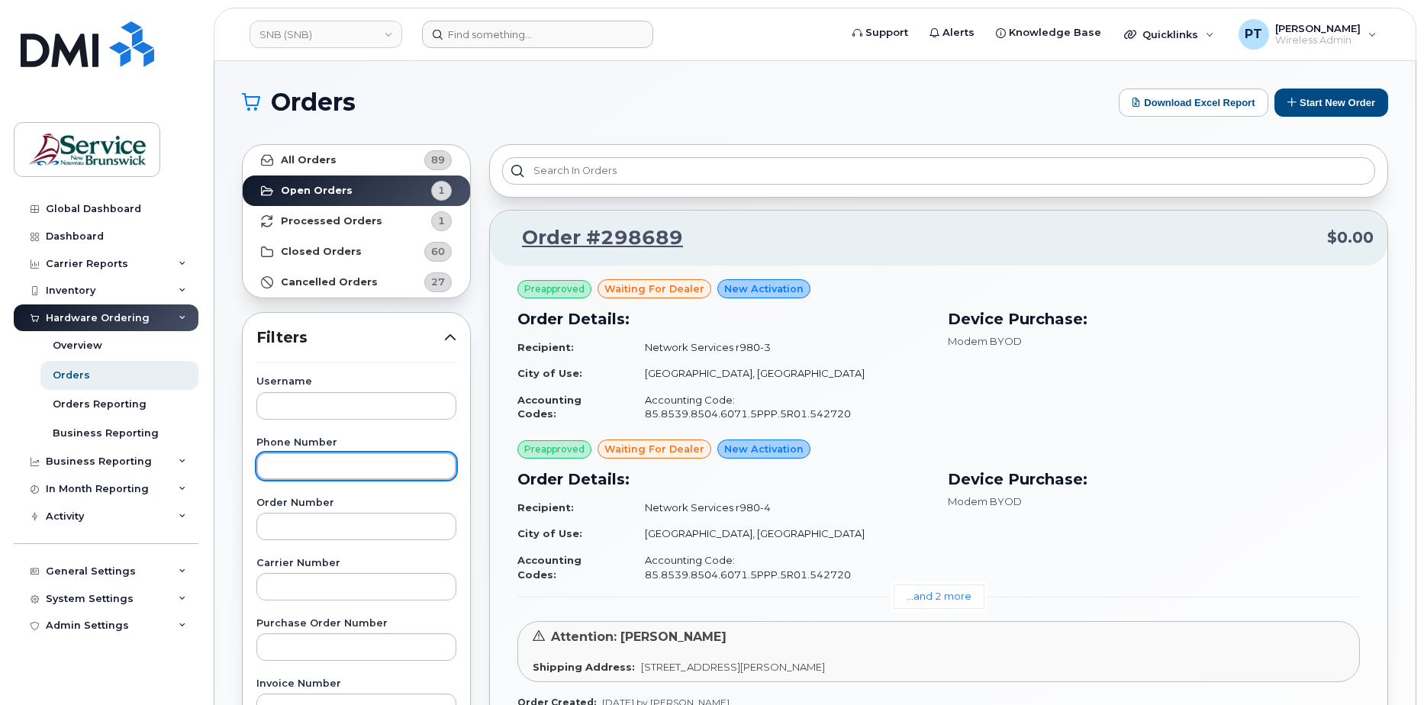
click at [352, 457] on input "text" at bounding box center [356, 465] width 200 height 27
click at [333, 461] on input "text" at bounding box center [356, 465] width 200 height 27
click at [327, 469] on input "text" at bounding box center [356, 465] width 200 height 27
paste input "506 233-2065"
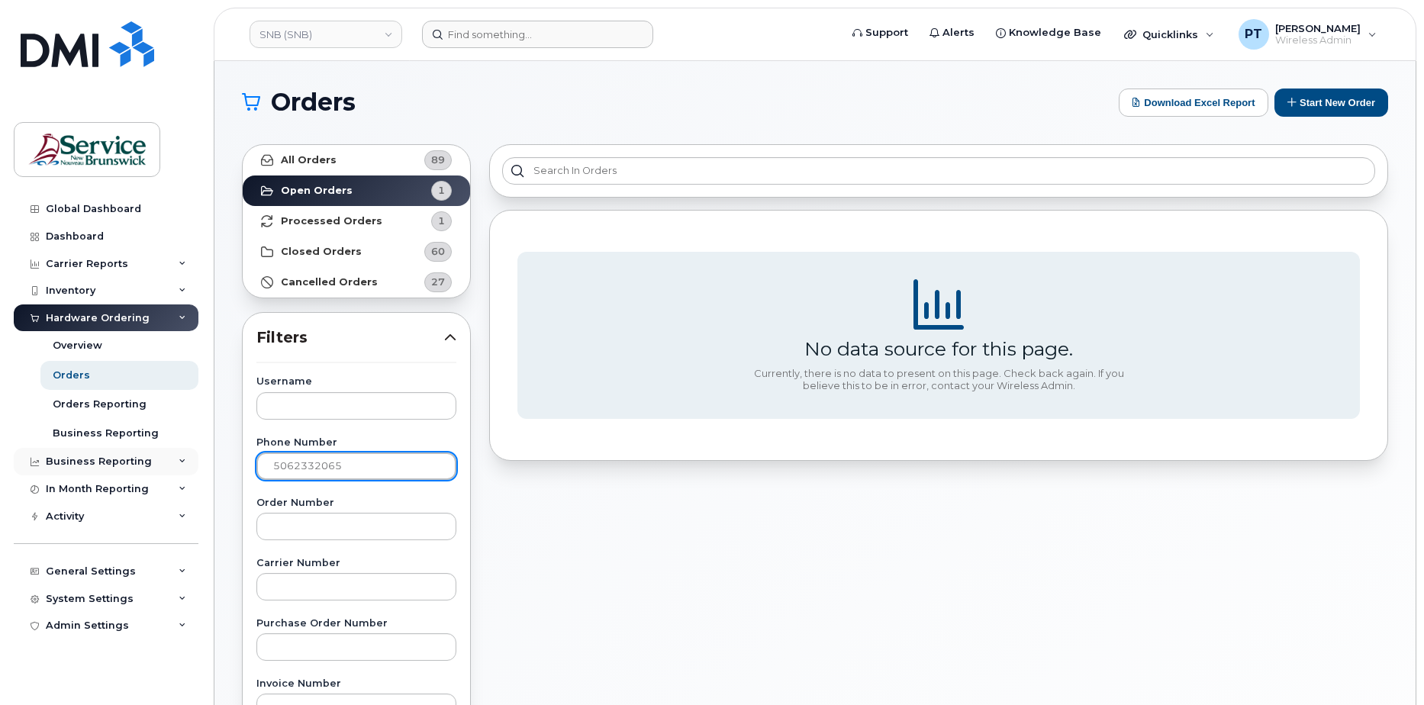
drag, startPoint x: 393, startPoint y: 471, endPoint x: 195, endPoint y: 462, distance: 198.6
click at [214, 461] on div "SNB (SNB) Support Alerts Knowledge Base Quicklinks Suspend / Cancel Device Chan…" at bounding box center [814, 643] width 1201 height 1164
paste input "233-"
type input "5"
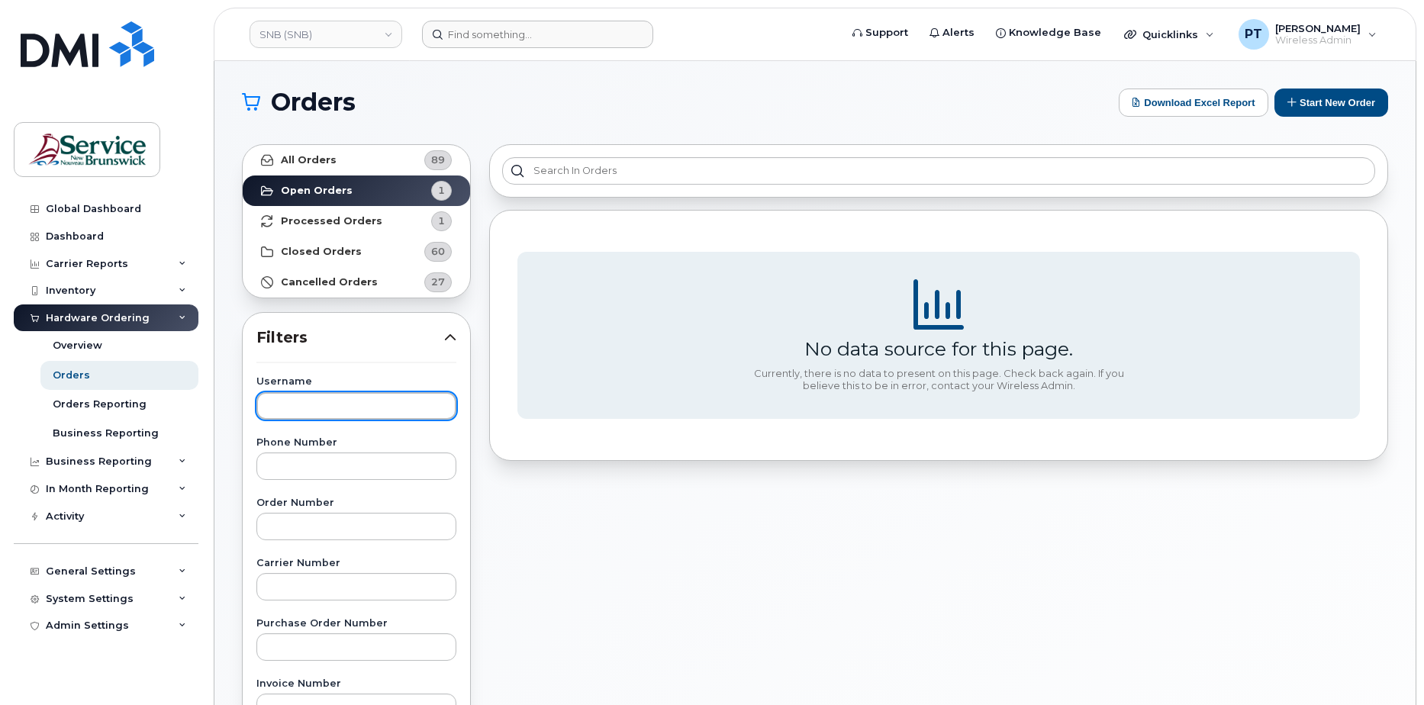
click at [308, 403] on input "text" at bounding box center [356, 405] width 200 height 27
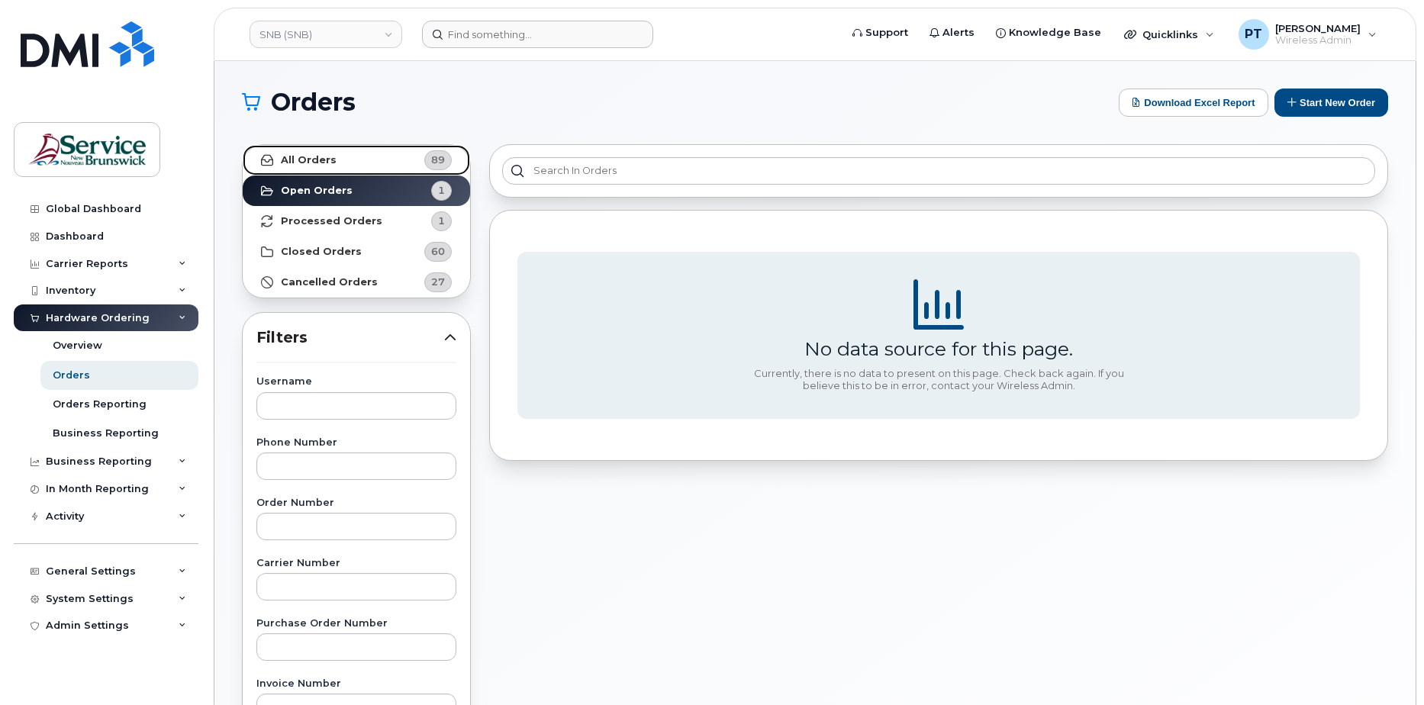
click at [351, 163] on link "All Orders 89" at bounding box center [356, 160] width 227 height 31
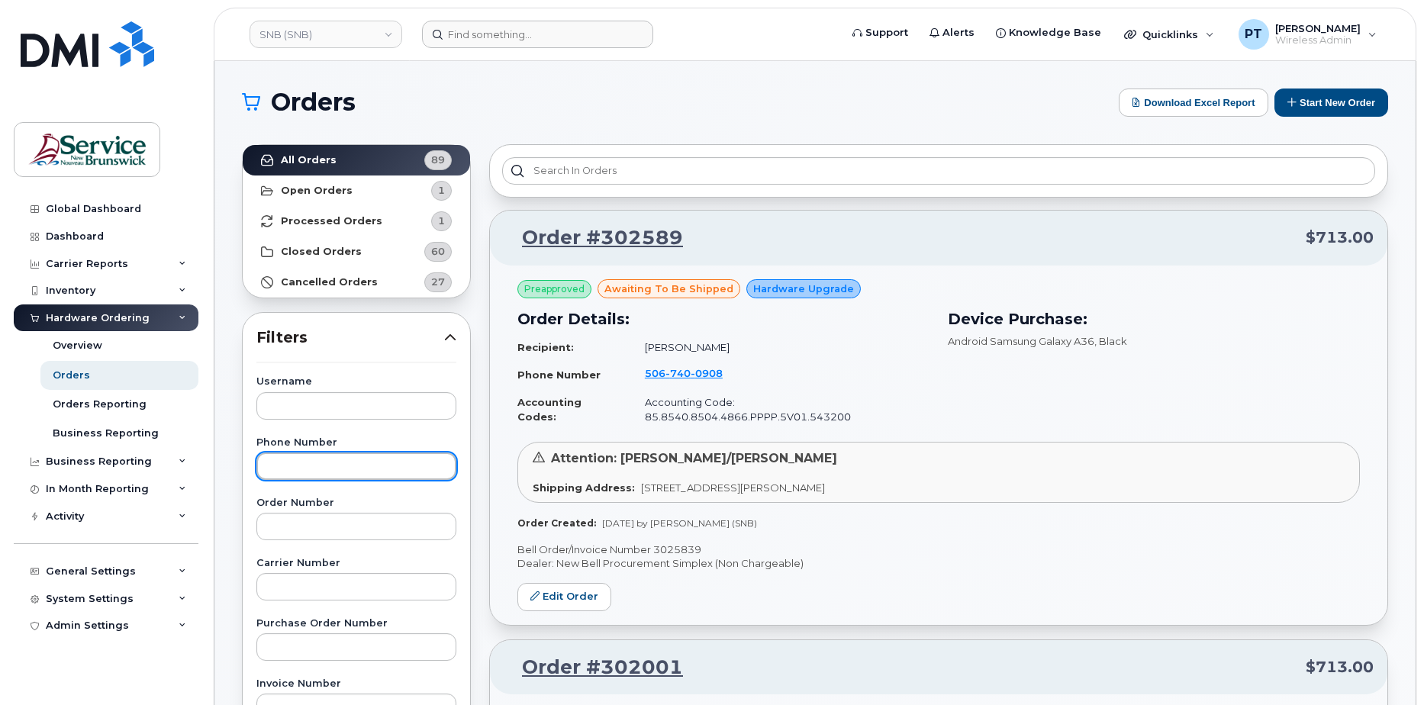
click at [336, 461] on input "text" at bounding box center [356, 465] width 200 height 27
paste input "506 233-2065"
type input "5062332065"
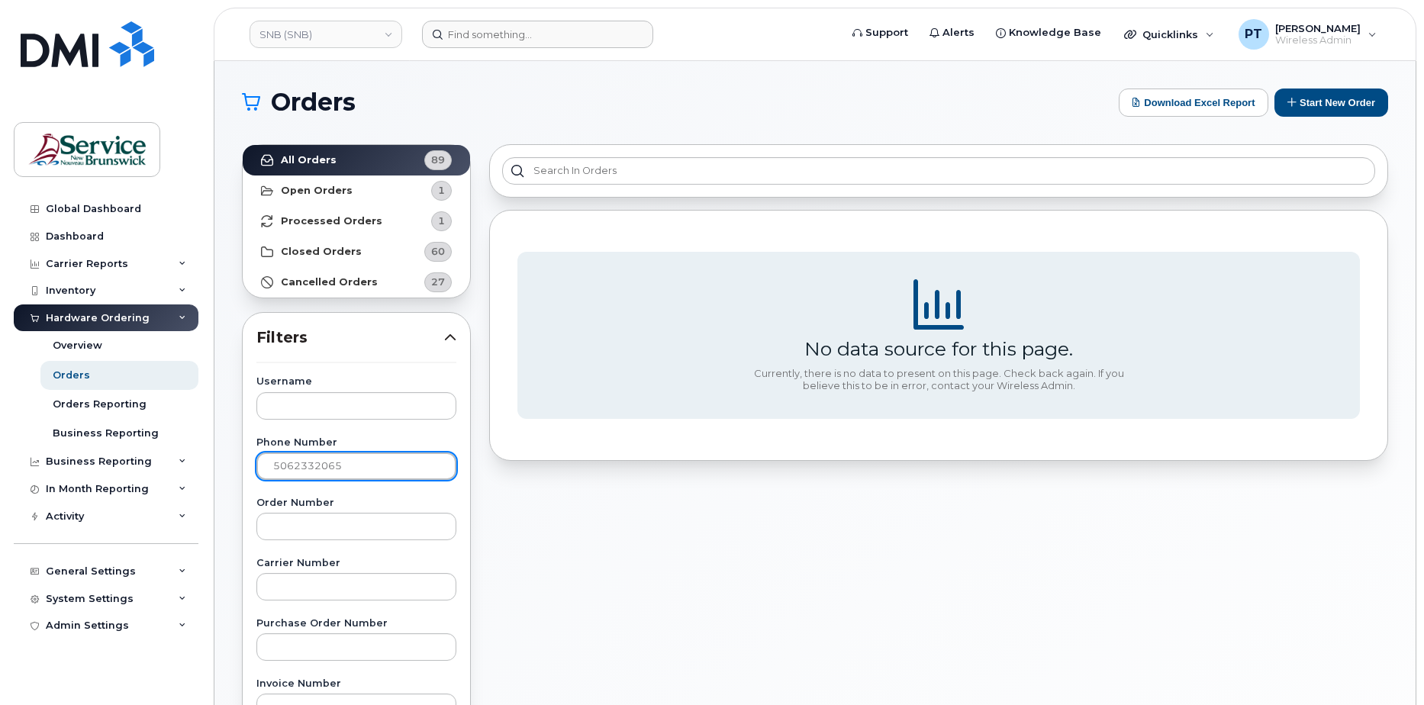
click at [369, 469] on input "5062332065" at bounding box center [356, 465] width 200 height 27
click at [783, 542] on div "No data source for this page. Currently, there is no data to present on this pa…" at bounding box center [938, 671] width 917 height 1072
click at [305, 159] on strong "All Orders" at bounding box center [309, 160] width 56 height 12
drag, startPoint x: 349, startPoint y: 466, endPoint x: 0, endPoint y: 484, distance: 349.8
click at [0, 484] on html "SNB (SNB) Support Alerts Knowledge Base Quicklinks Suspend / Cancel Device Chan…" at bounding box center [712, 637] width 1424 height 1274
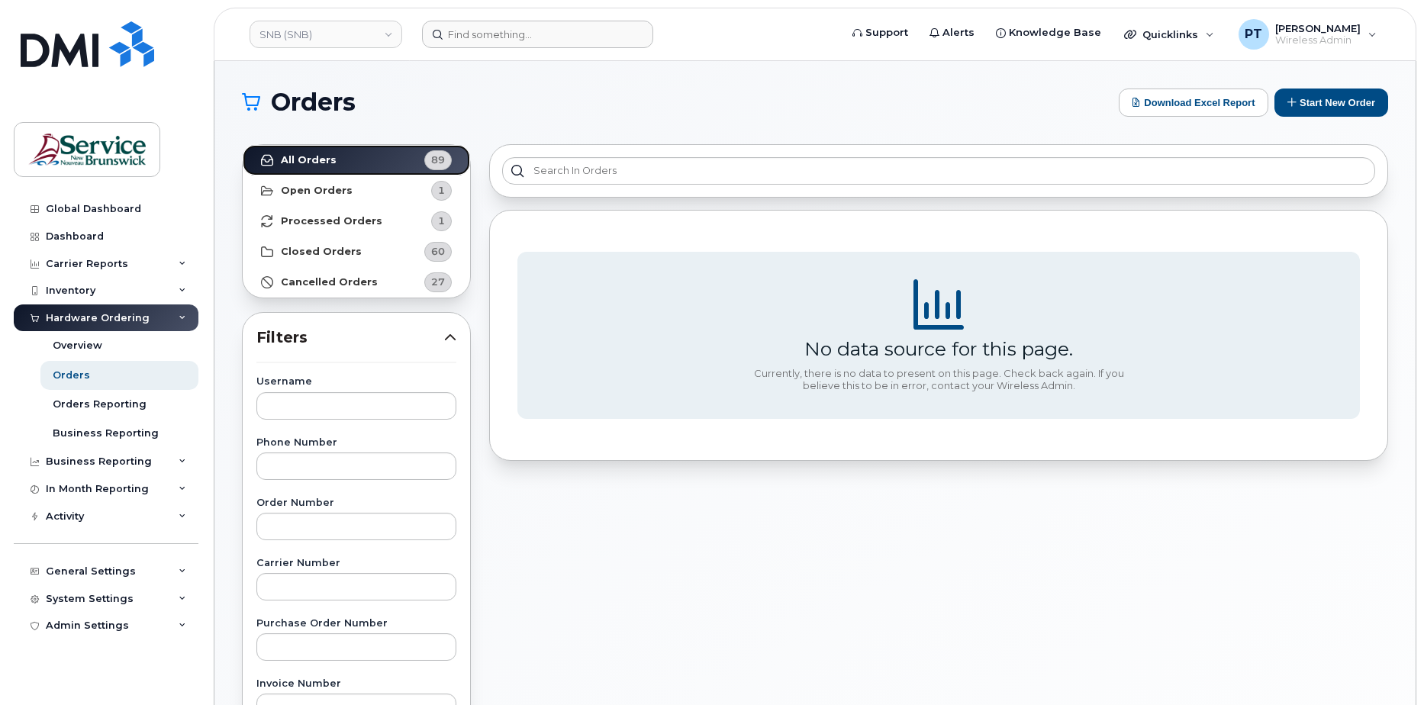
click at [336, 156] on link "All Orders 89" at bounding box center [356, 160] width 227 height 31
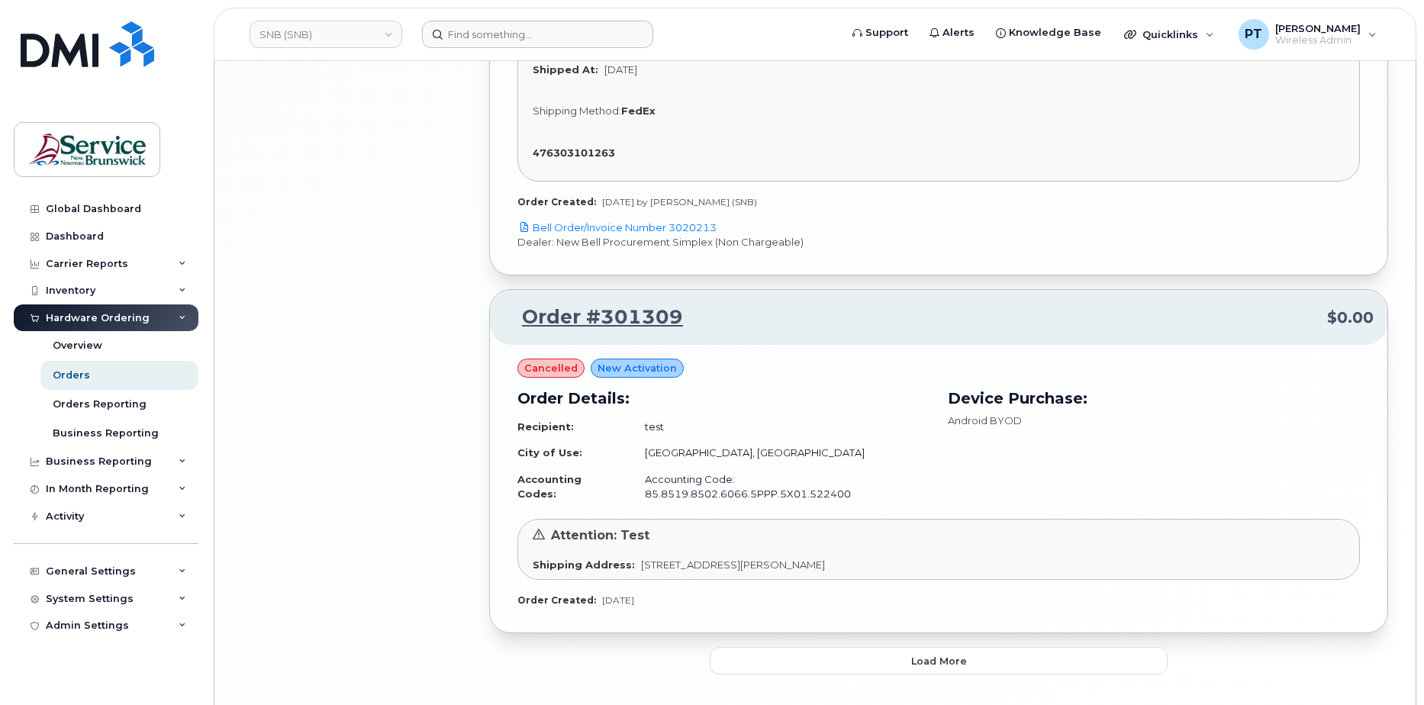
scroll to position [3284, 0]
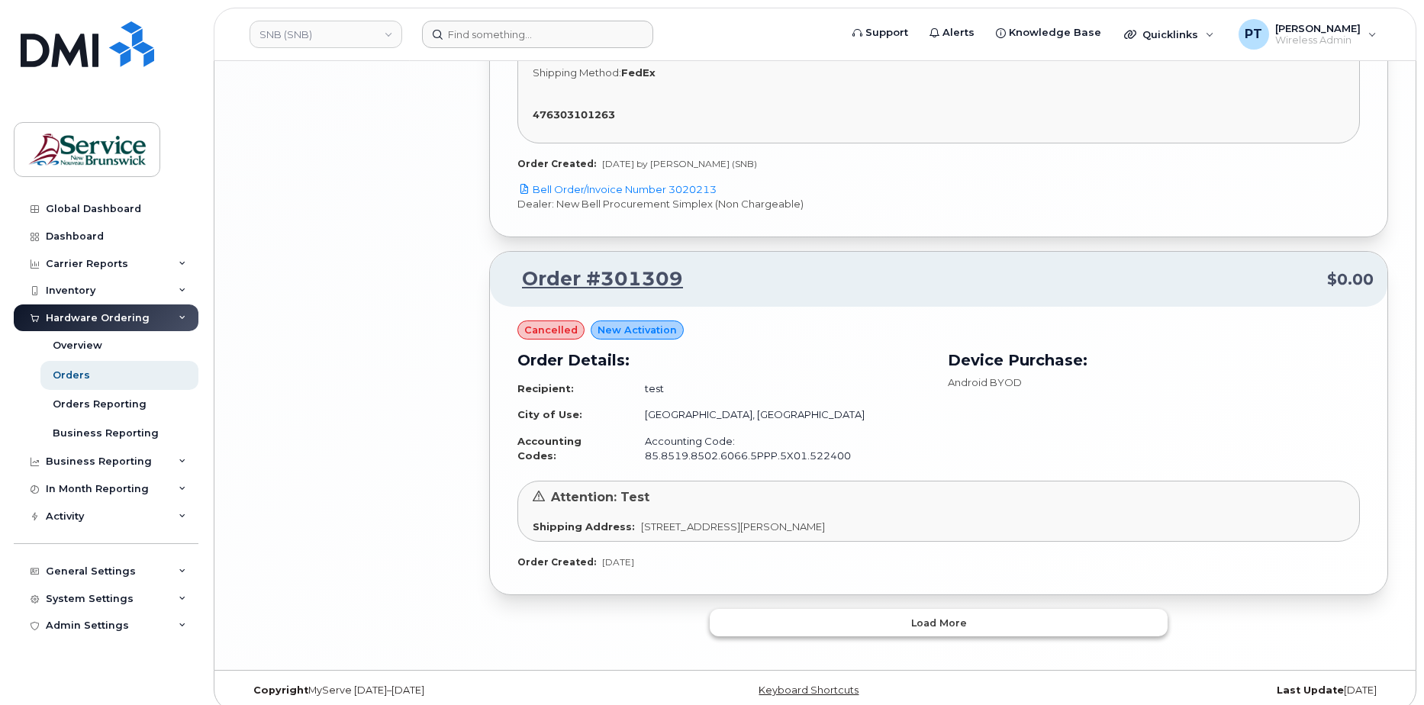
click at [860, 609] on button "Load more" at bounding box center [938, 622] width 458 height 27
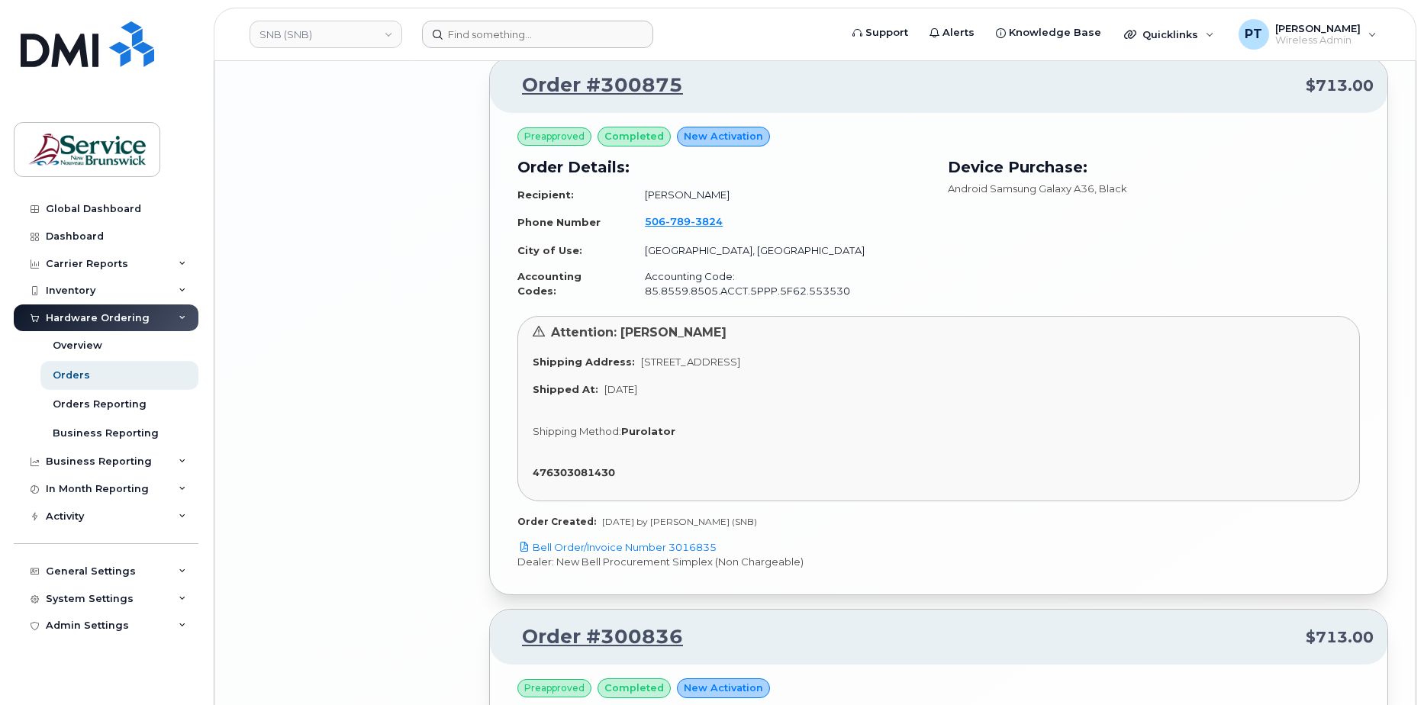
scroll to position [4734, 0]
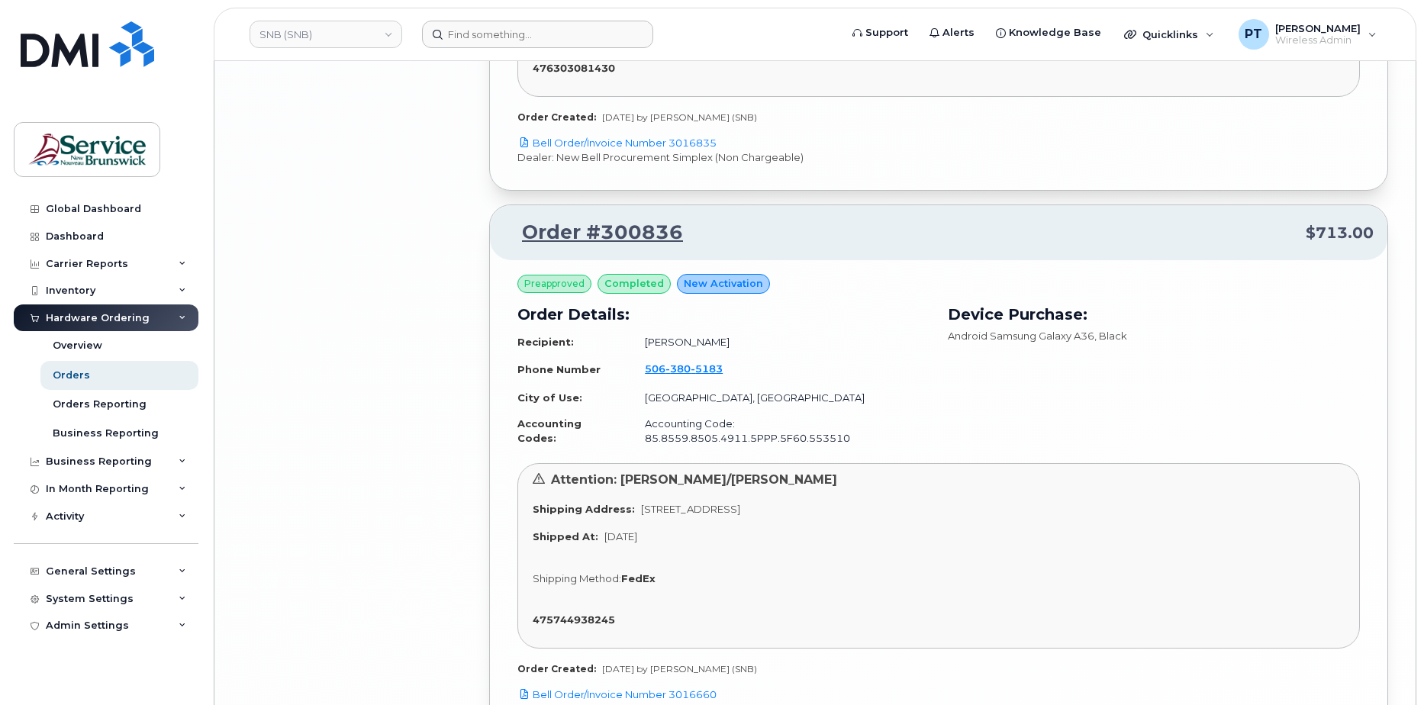
scroll to position [5344, 0]
